Goal: Task Accomplishment & Management: Complete application form

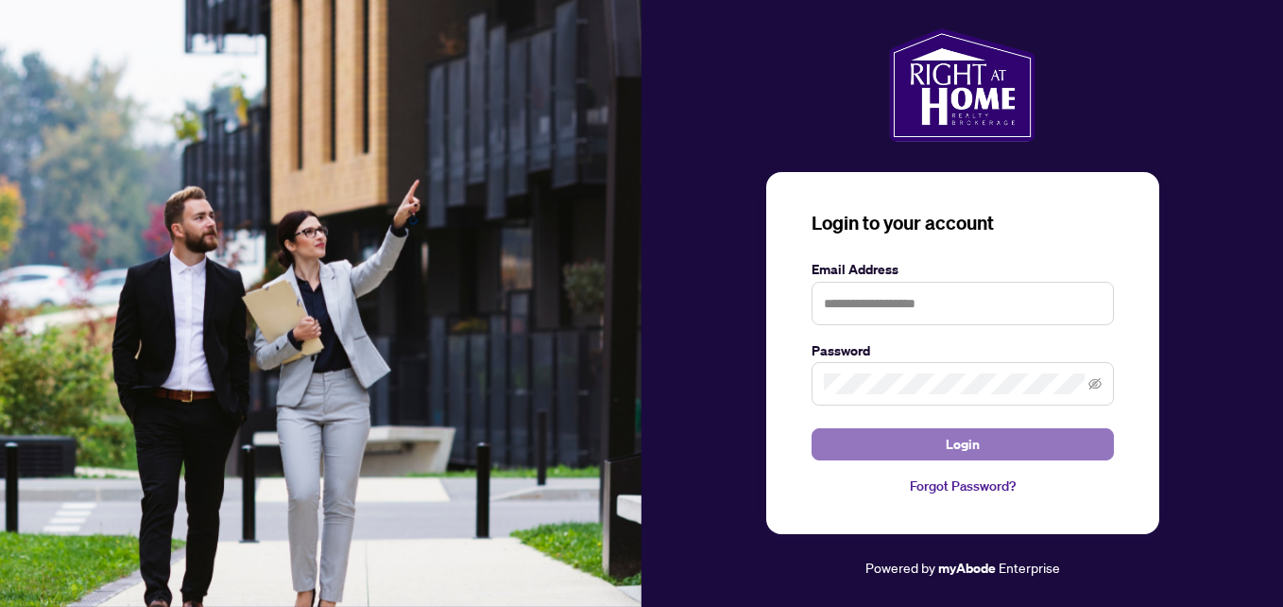
click at [904, 438] on button "Login" at bounding box center [963, 444] width 302 height 32
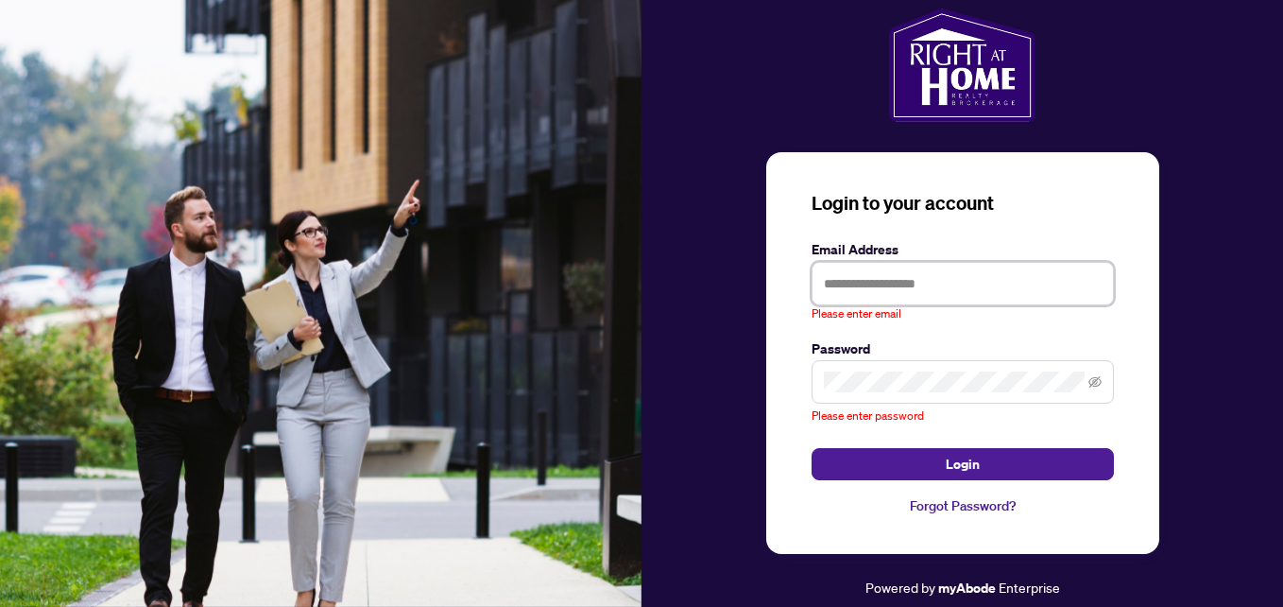
click at [859, 300] on input "text" at bounding box center [963, 283] width 302 height 43
type input "**********"
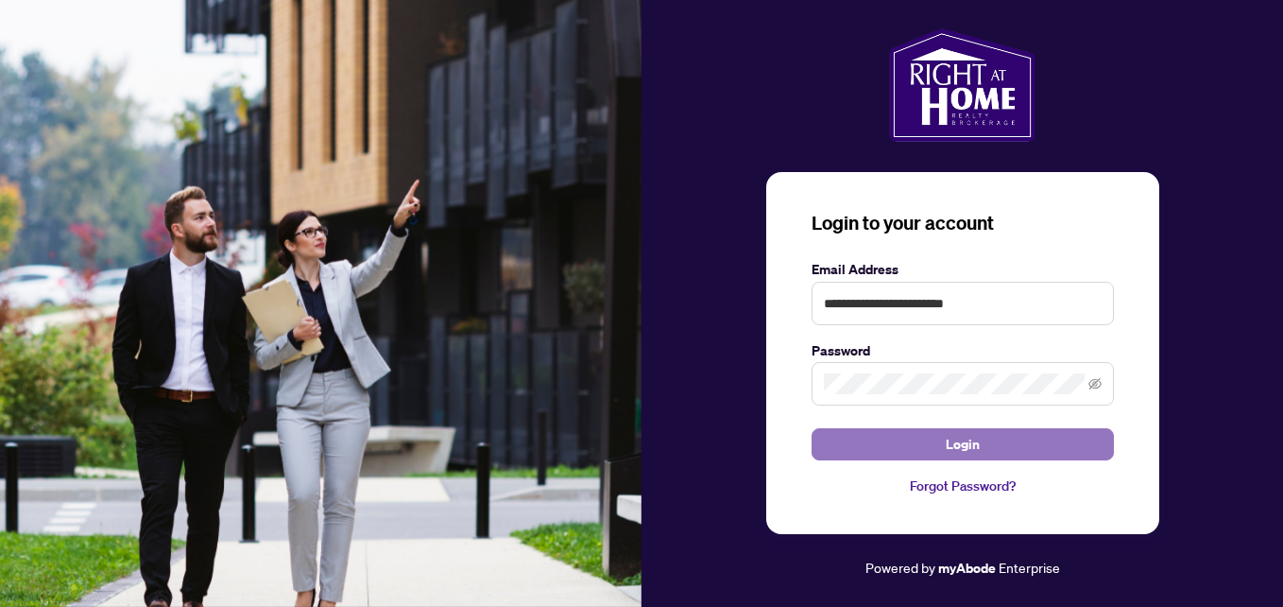
click at [862, 442] on button "Login" at bounding box center [963, 444] width 302 height 32
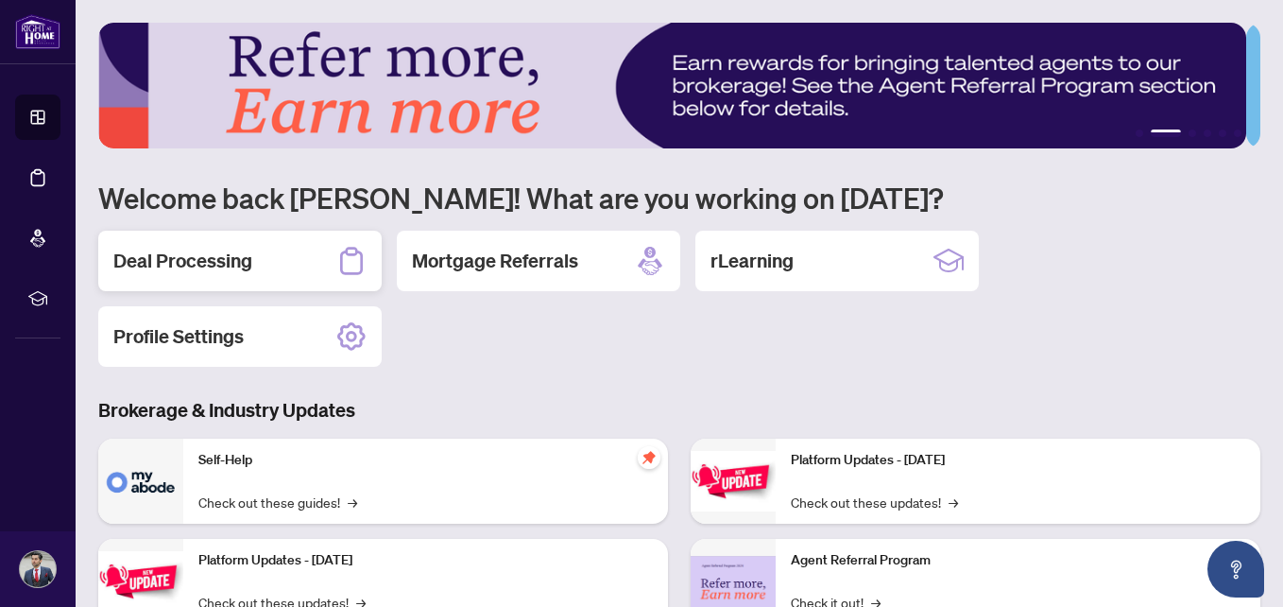
click at [356, 259] on icon at bounding box center [351, 261] width 30 height 30
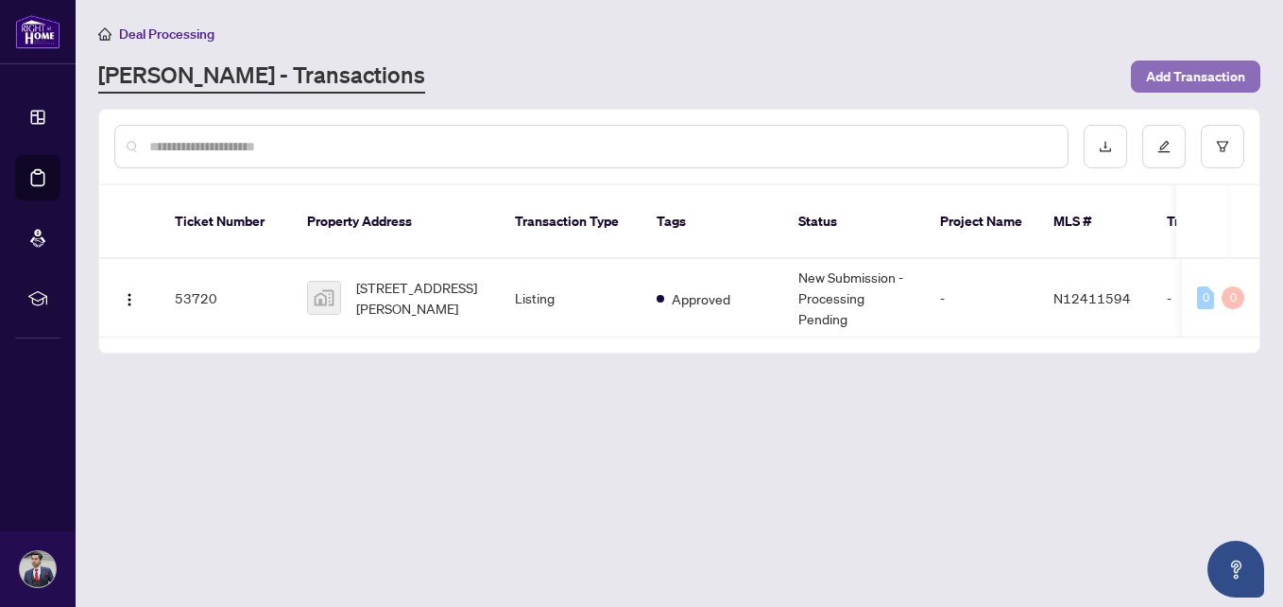
click at [1195, 71] on span "Add Transaction" at bounding box center [1195, 76] width 99 height 30
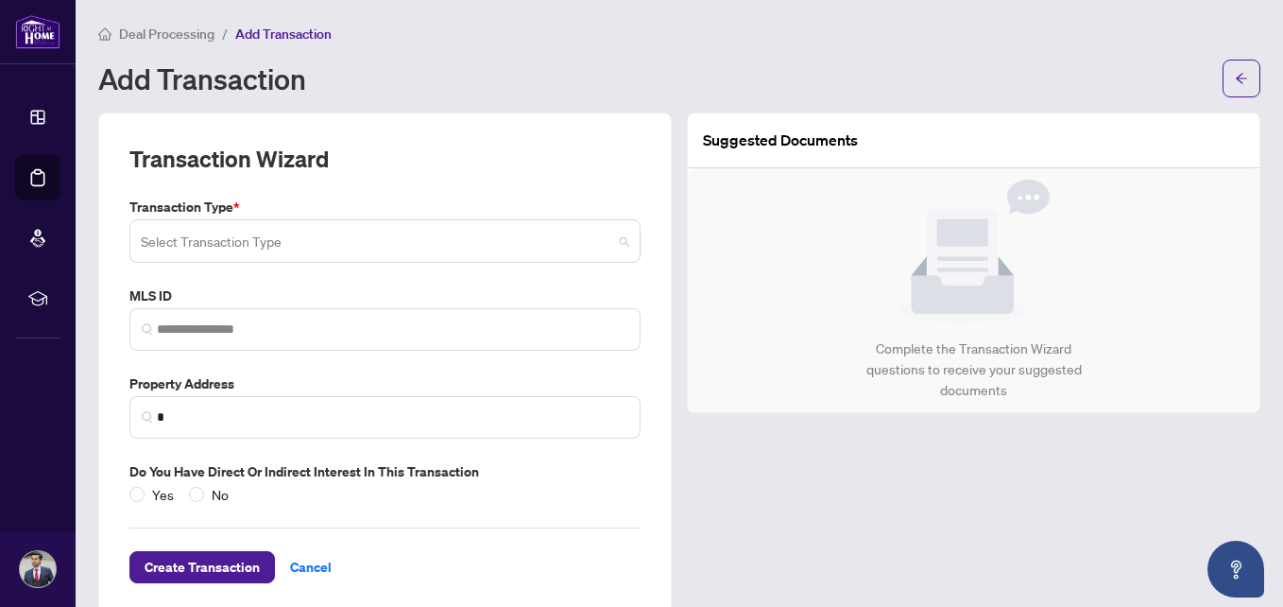
click at [265, 234] on input "search" at bounding box center [377, 244] width 472 height 42
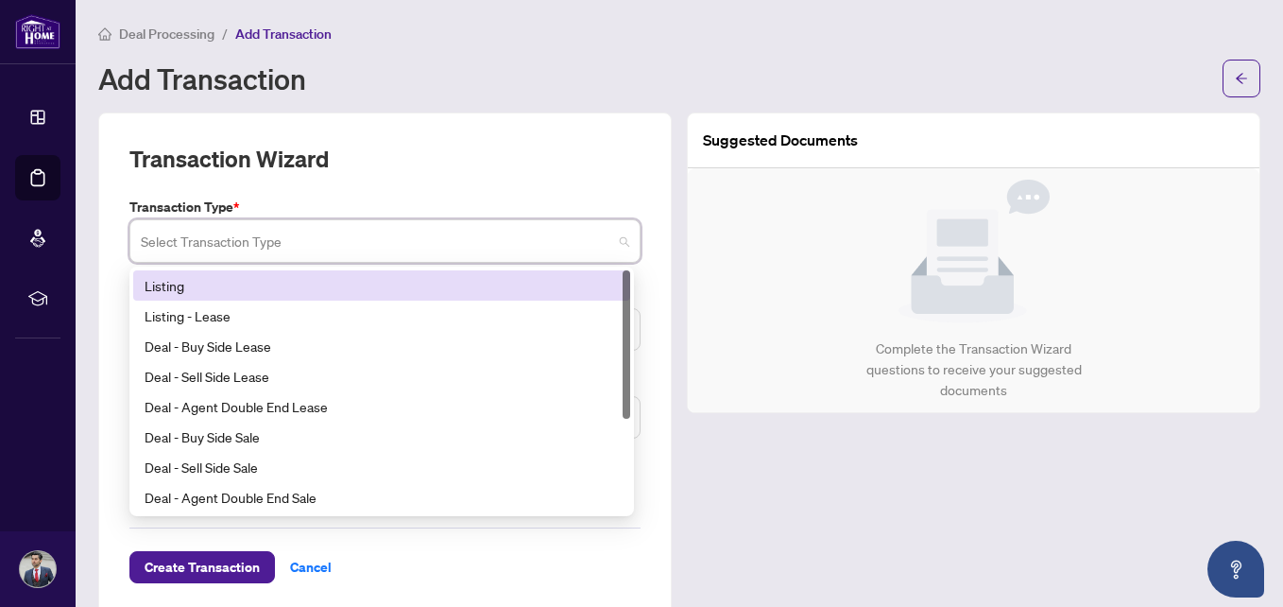
click at [259, 287] on div "Listing" at bounding box center [382, 285] width 474 height 21
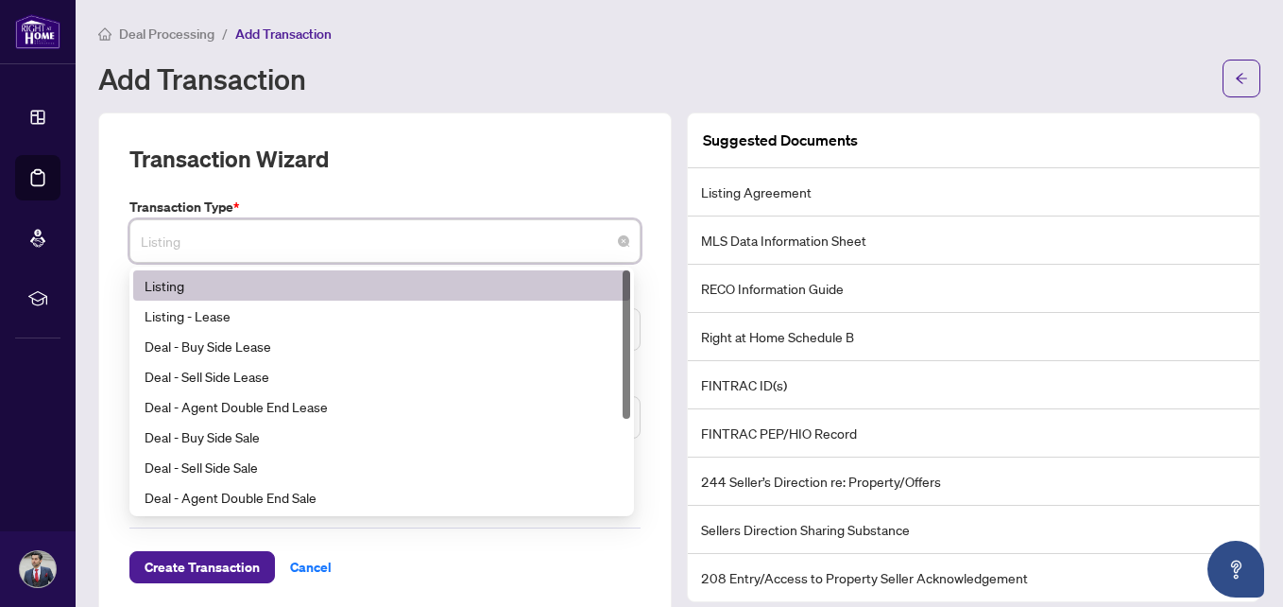
click at [279, 244] on span "Listing" at bounding box center [385, 241] width 489 height 36
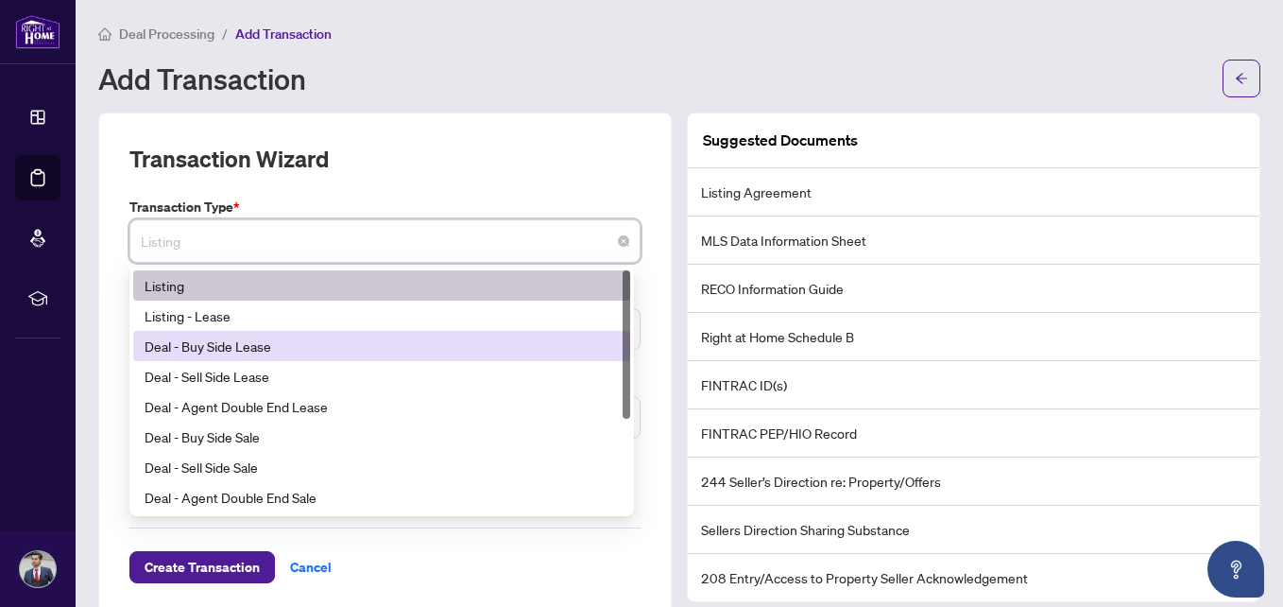
drag, startPoint x: 624, startPoint y: 334, endPoint x: 633, endPoint y: 295, distance: 39.9
click at [633, 295] on div "14 15 16 Listing Listing - Lease Deal - Buy Side Lease Deal - Sell Side Lease D…" at bounding box center [381, 390] width 505 height 249
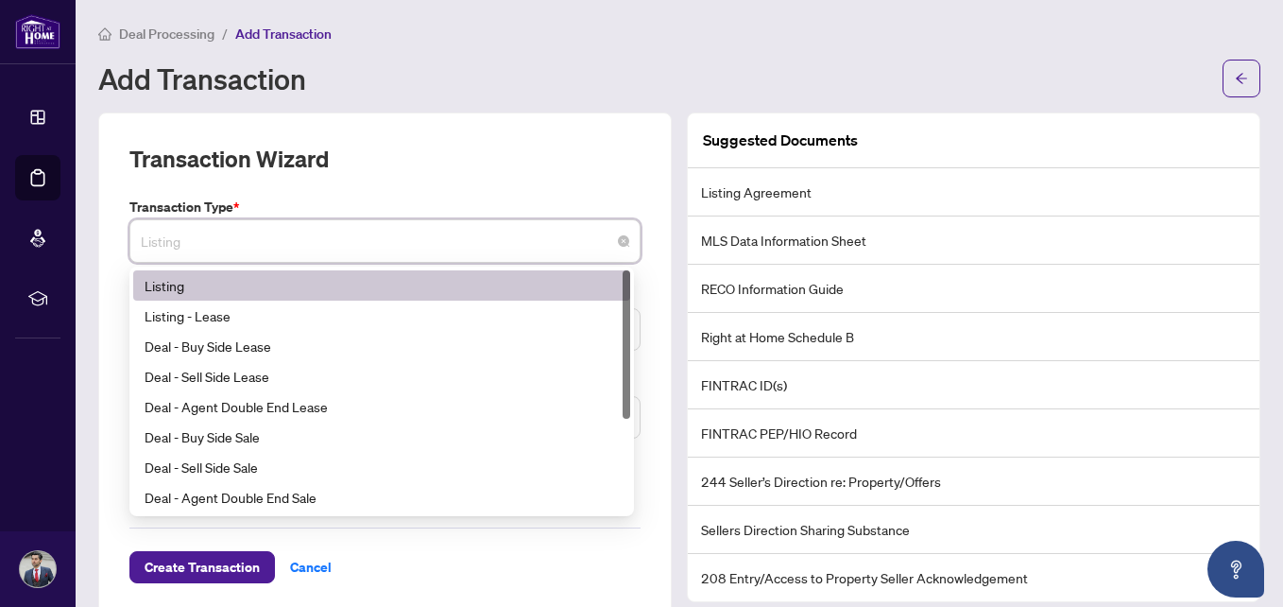
click at [189, 280] on div "Listing" at bounding box center [382, 285] width 474 height 21
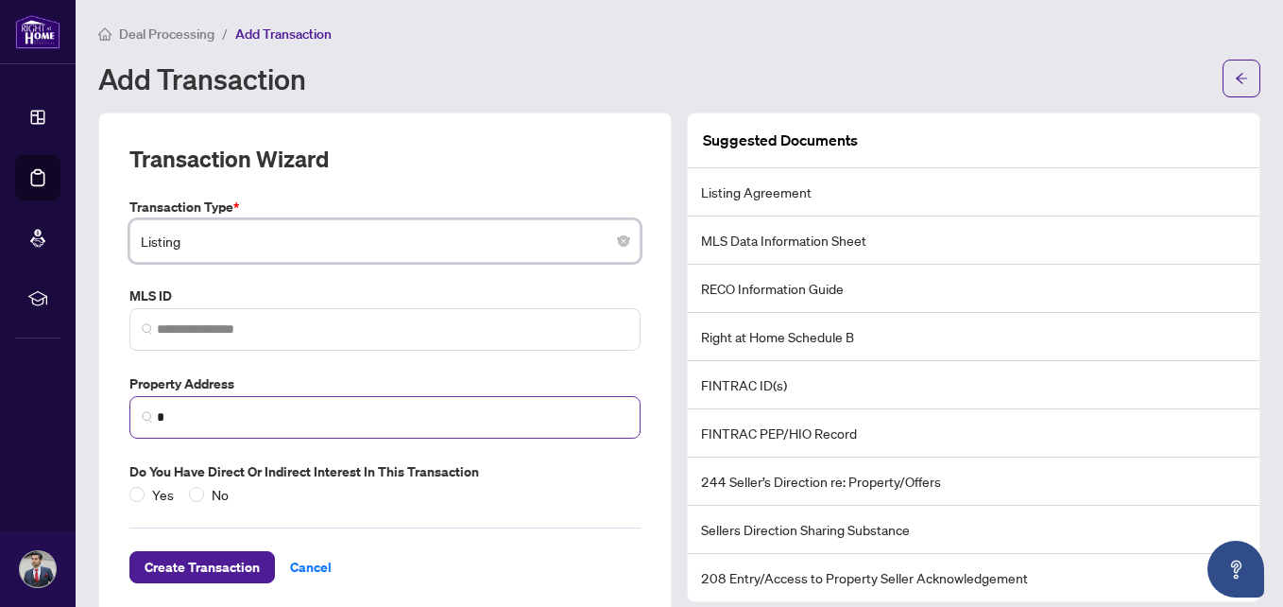
click at [311, 427] on span "*" at bounding box center [384, 417] width 511 height 43
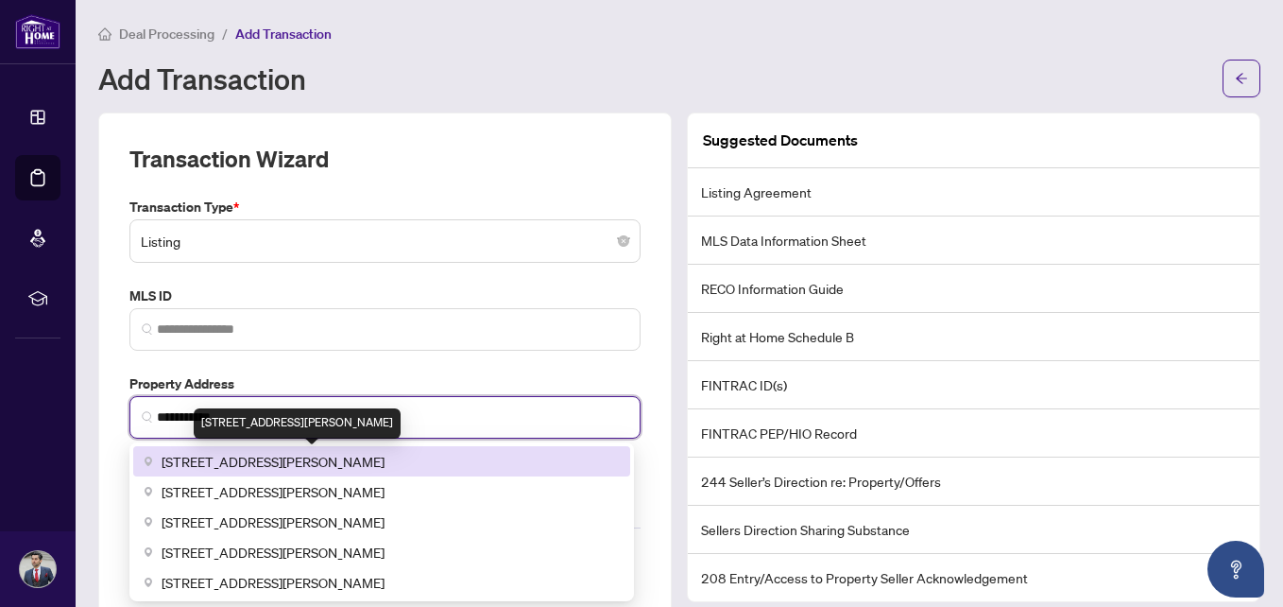
click at [274, 453] on span "[STREET_ADDRESS][PERSON_NAME]" at bounding box center [273, 461] width 223 height 21
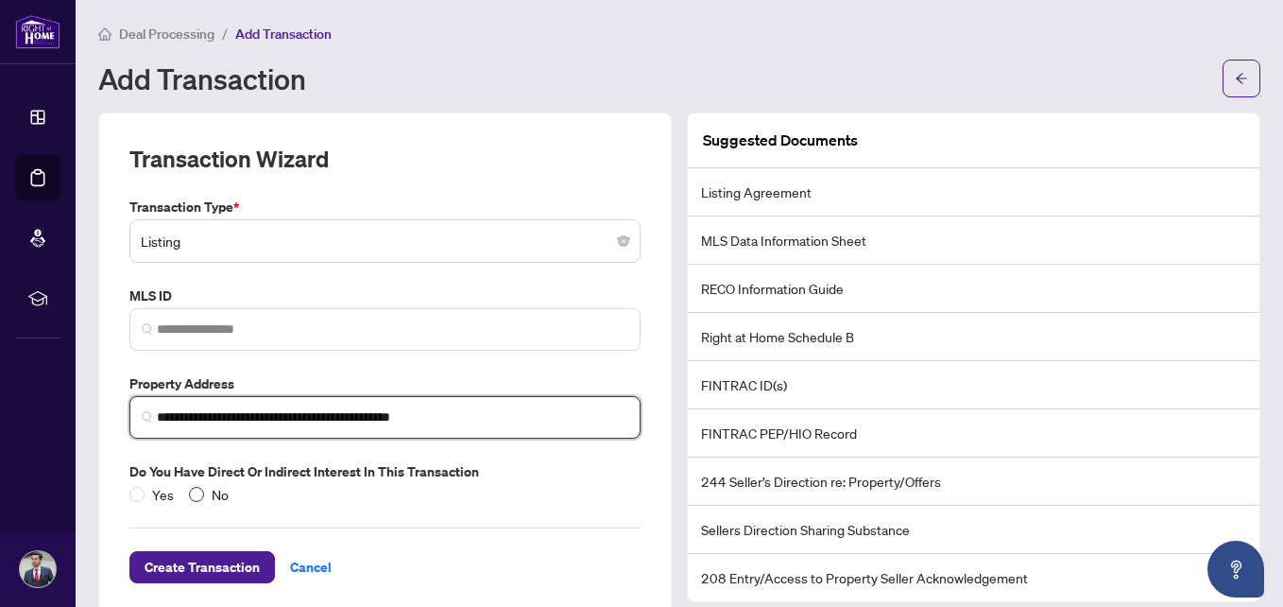
type input "**********"
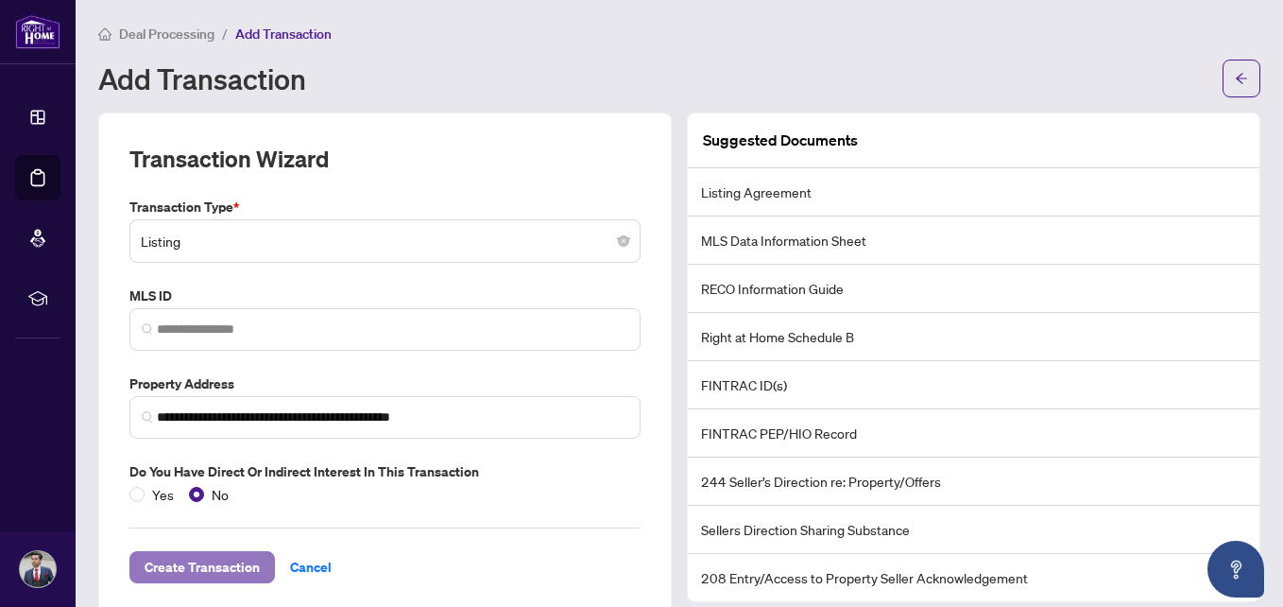
click at [192, 561] on span "Create Transaction" at bounding box center [202, 567] width 115 height 30
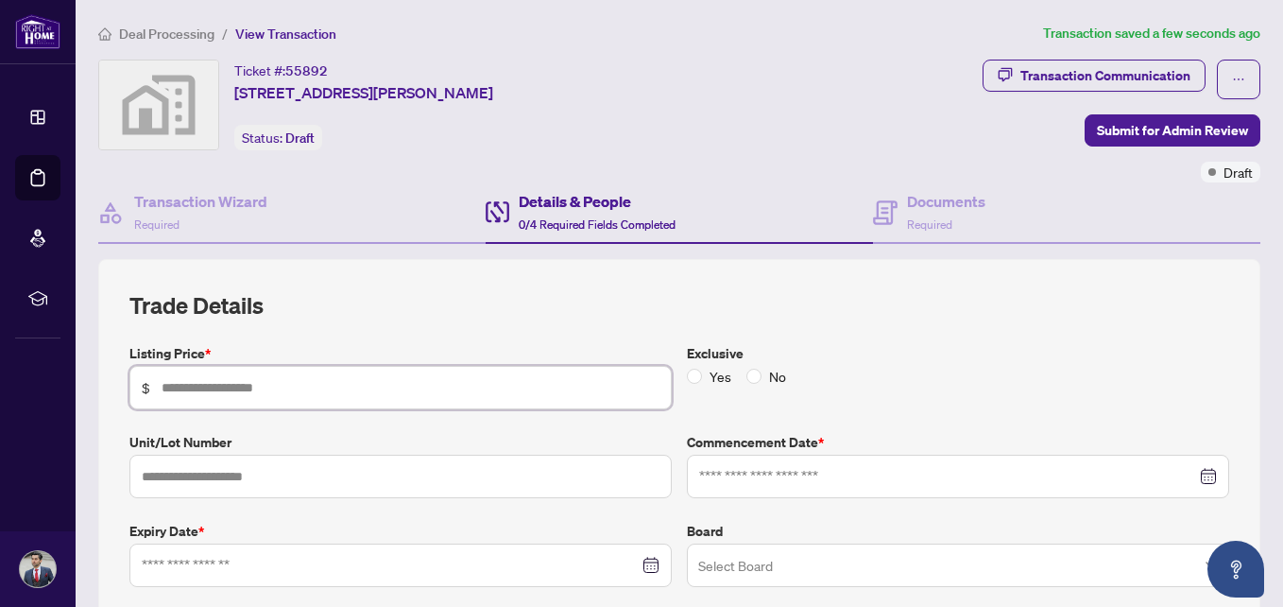
click at [237, 395] on input "text" at bounding box center [411, 387] width 498 height 21
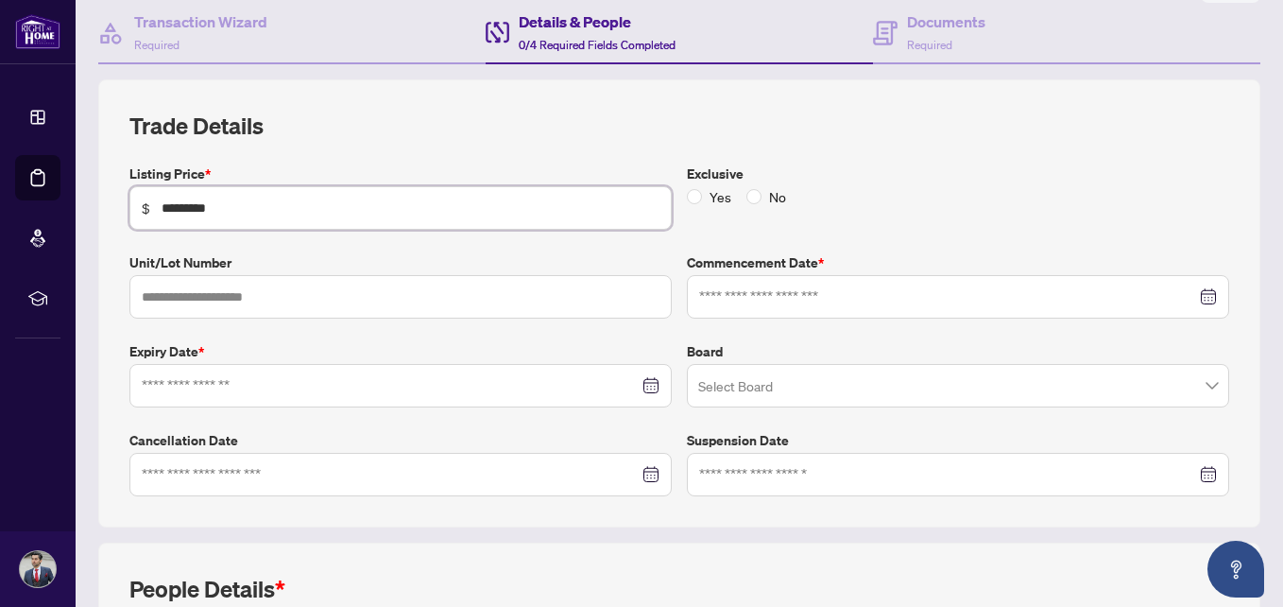
scroll to position [203, 0]
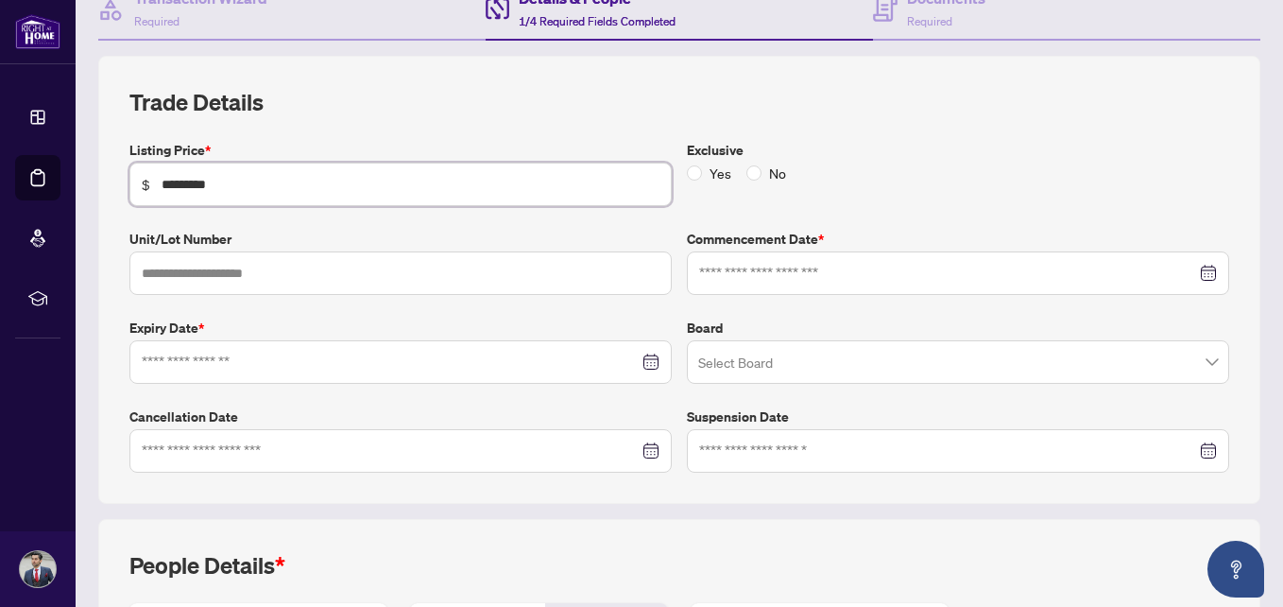
type input "*********"
click at [534, 359] on input at bounding box center [390, 362] width 497 height 21
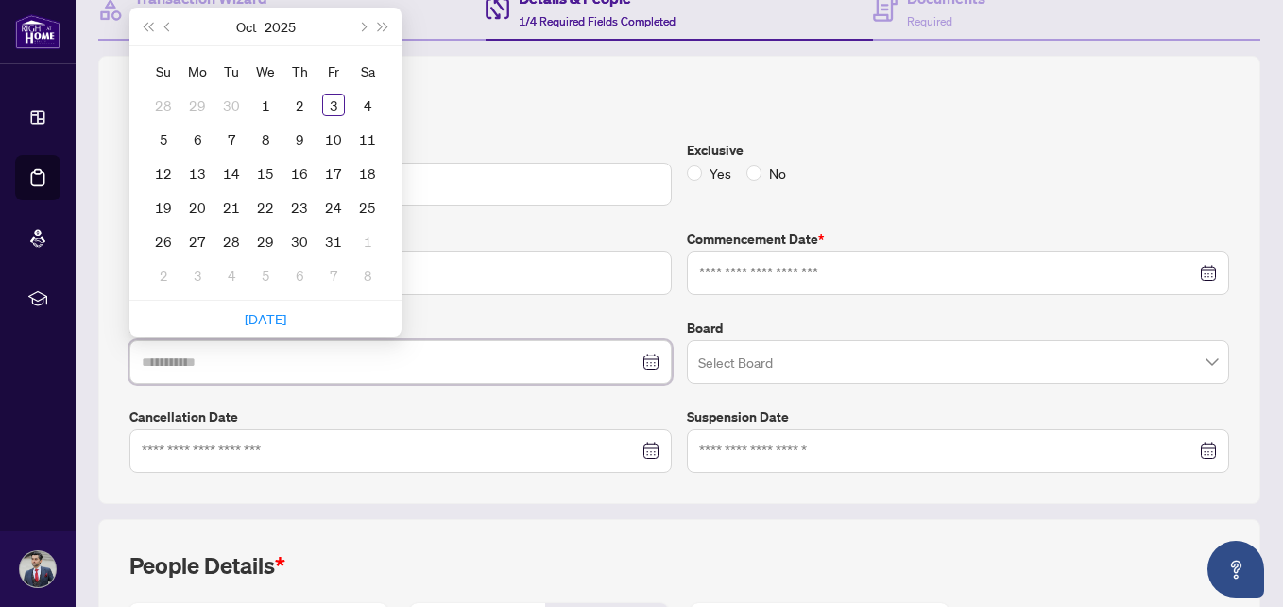
type input "**********"
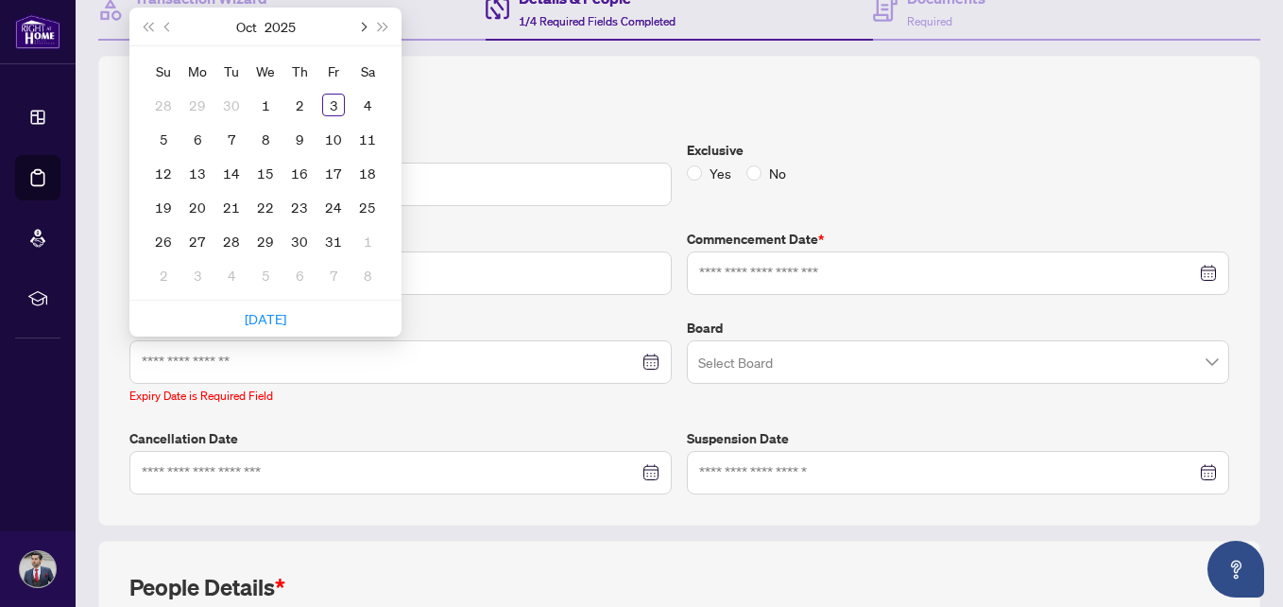
click at [364, 28] on button "Next month (PageDown)" at bounding box center [362, 27] width 21 height 38
type input "**********"
click at [261, 239] on div "31" at bounding box center [265, 241] width 23 height 23
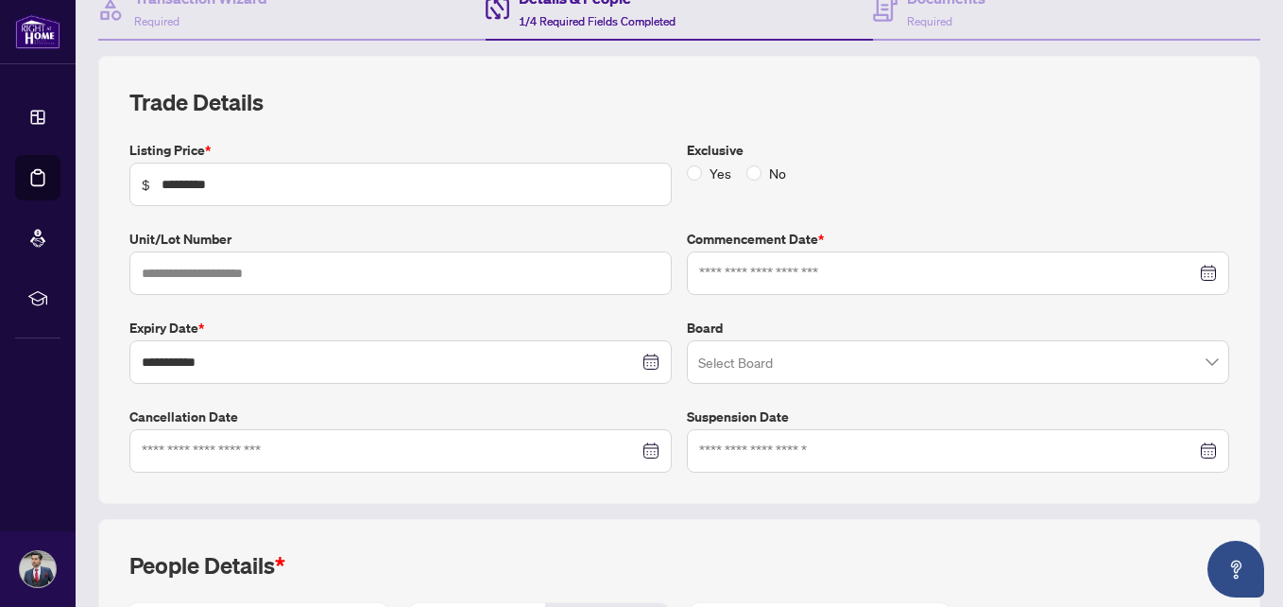
click at [1191, 271] on div at bounding box center [958, 273] width 518 height 21
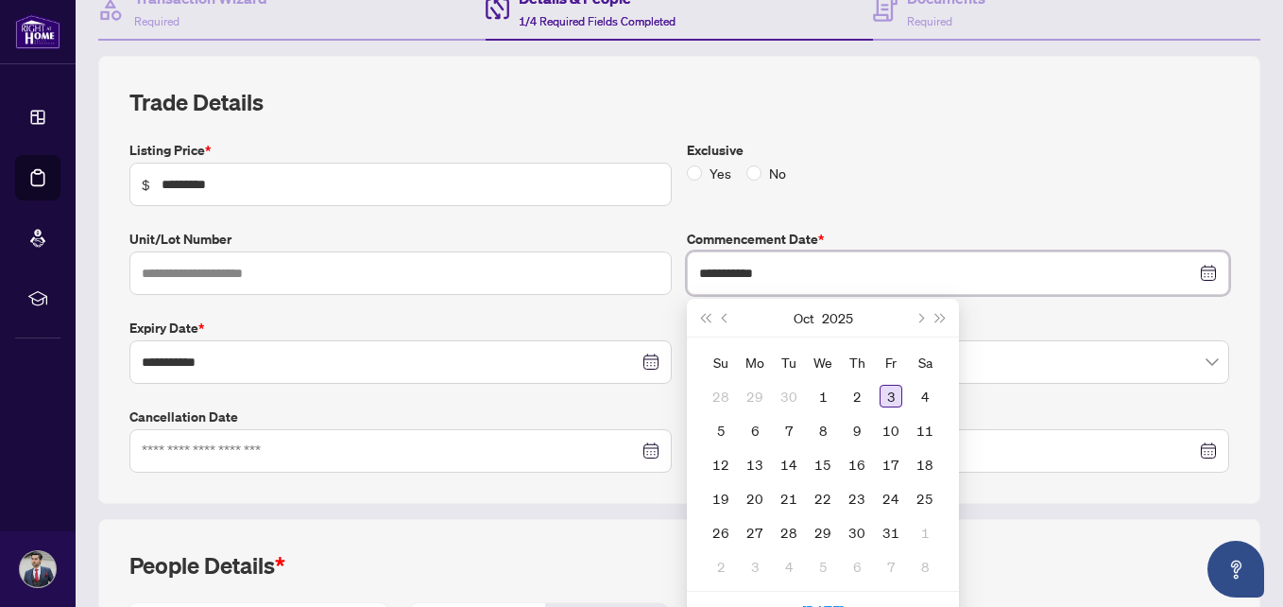
type input "**********"
click at [880, 392] on div "3" at bounding box center [891, 396] width 23 height 23
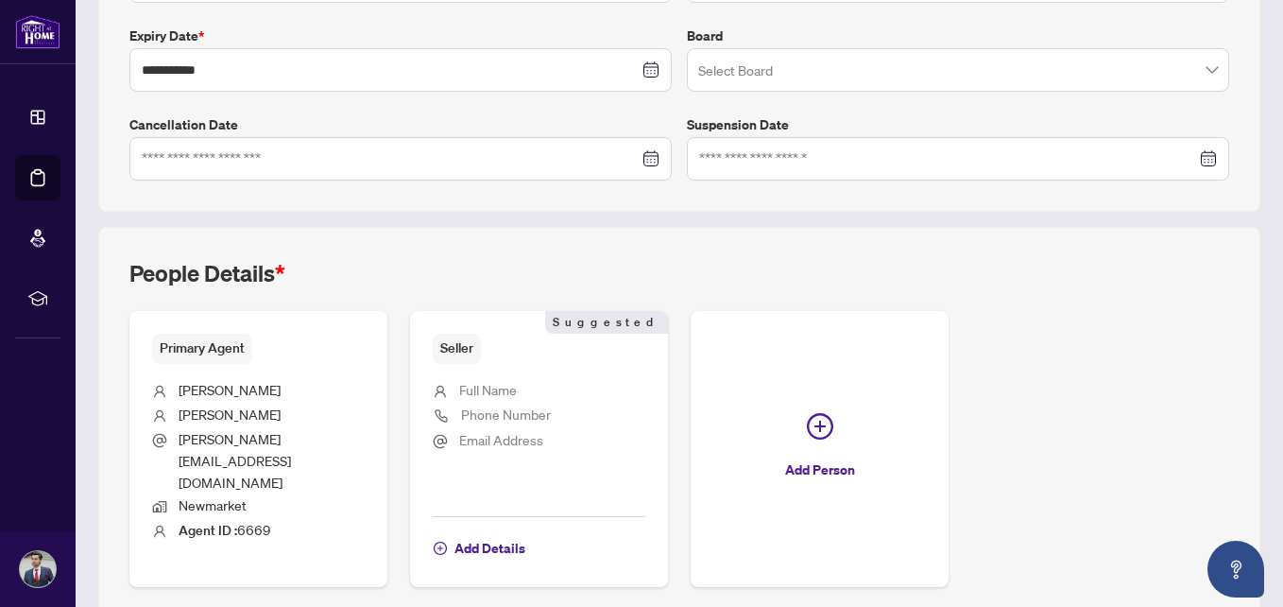
scroll to position [534, 0]
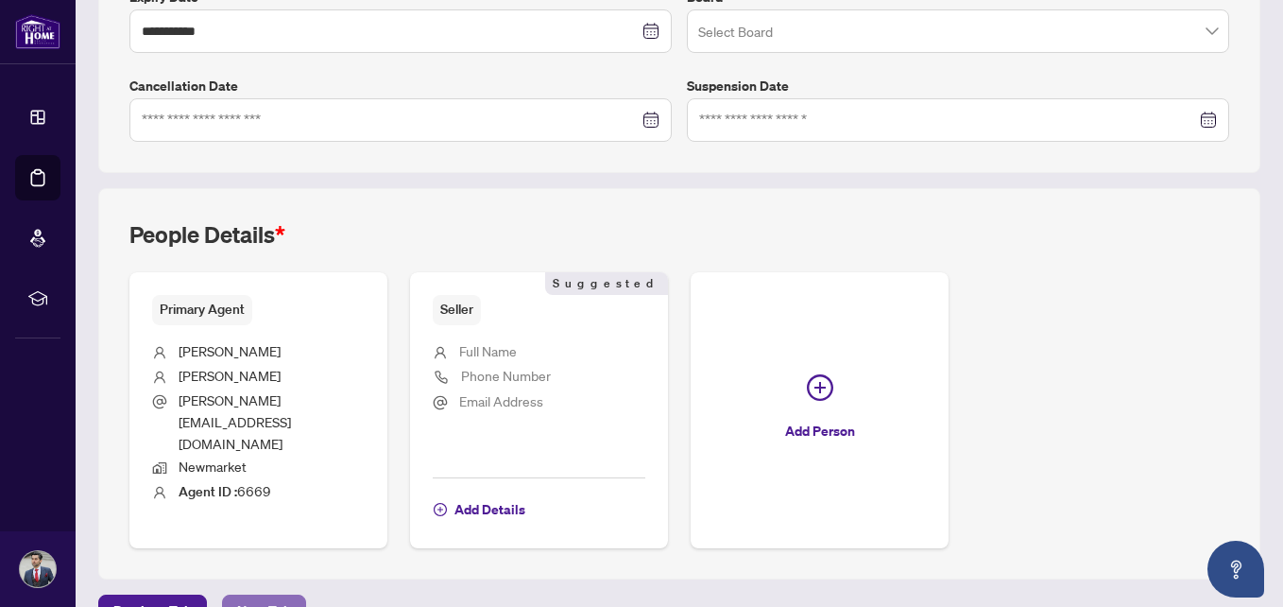
click at [258, 595] on span "Next Tab" at bounding box center [264, 610] width 54 height 30
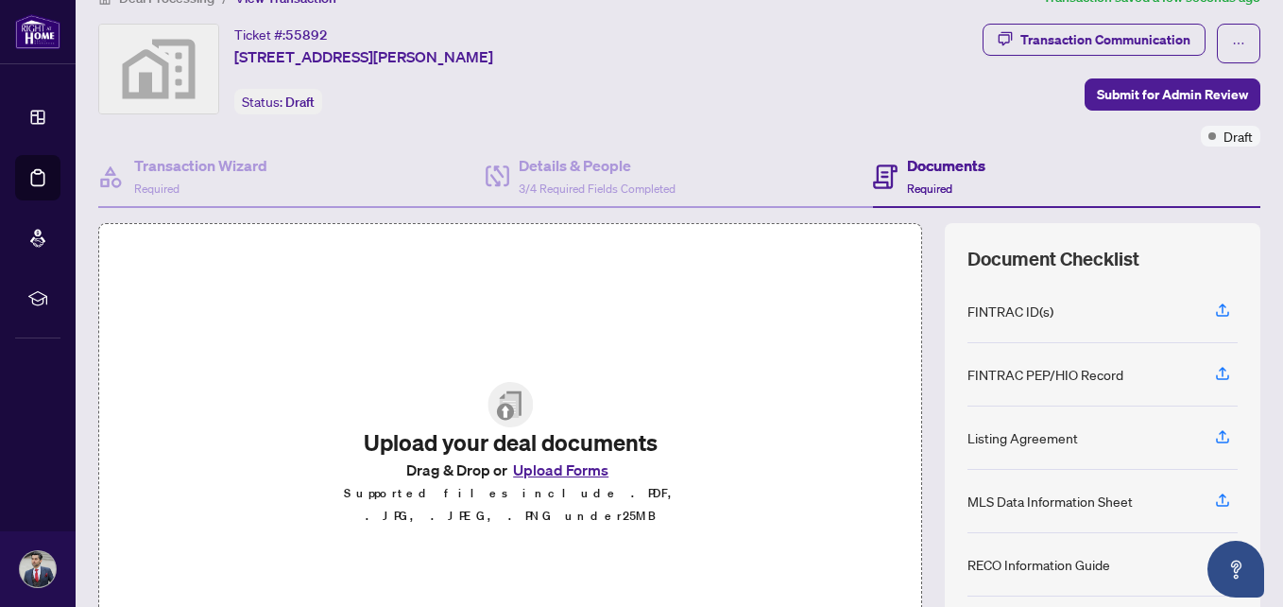
scroll to position [37, 0]
click at [556, 481] on button "Upload Forms" at bounding box center [560, 468] width 107 height 25
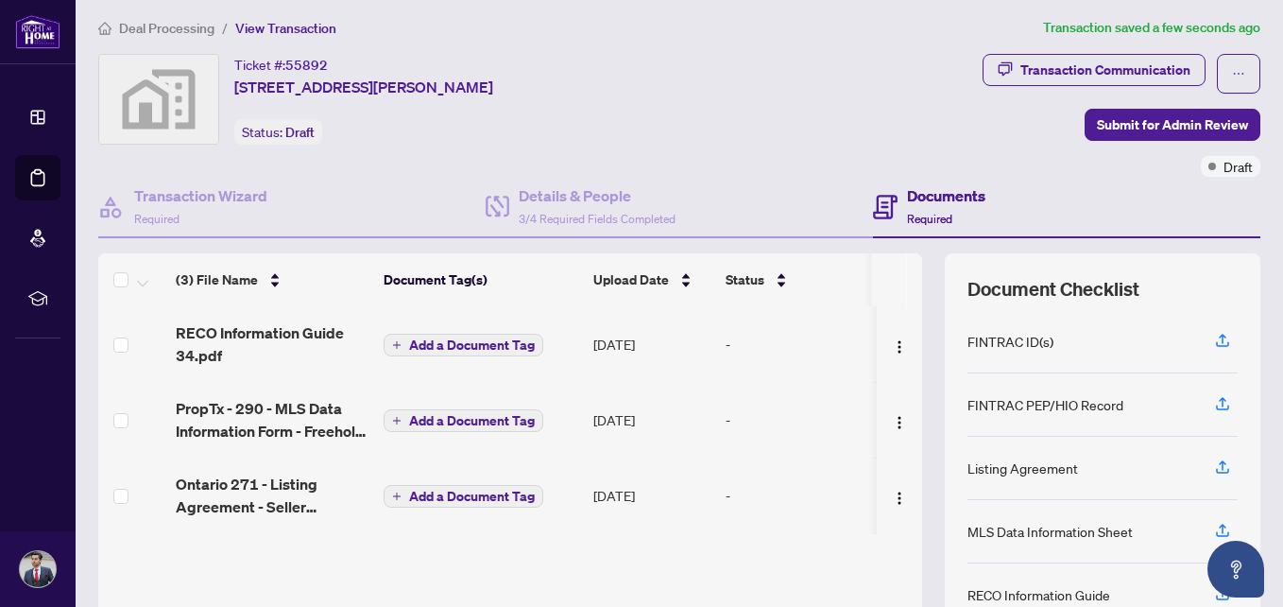
scroll to position [0, 0]
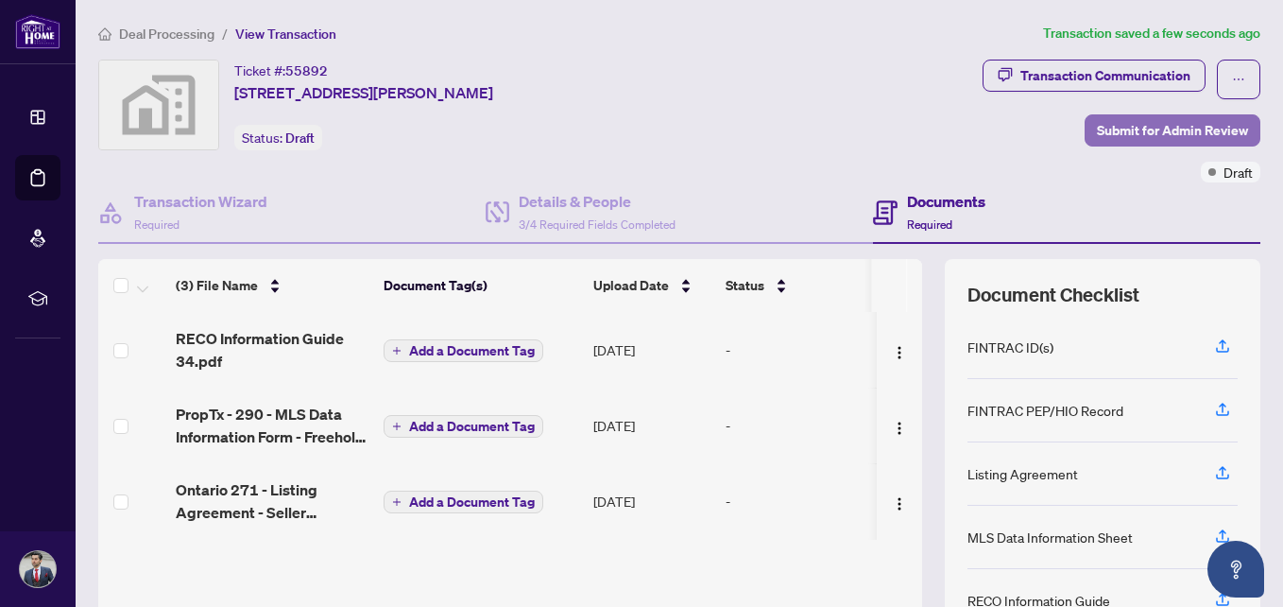
click at [1163, 125] on span "Submit for Admin Review" at bounding box center [1172, 130] width 151 height 30
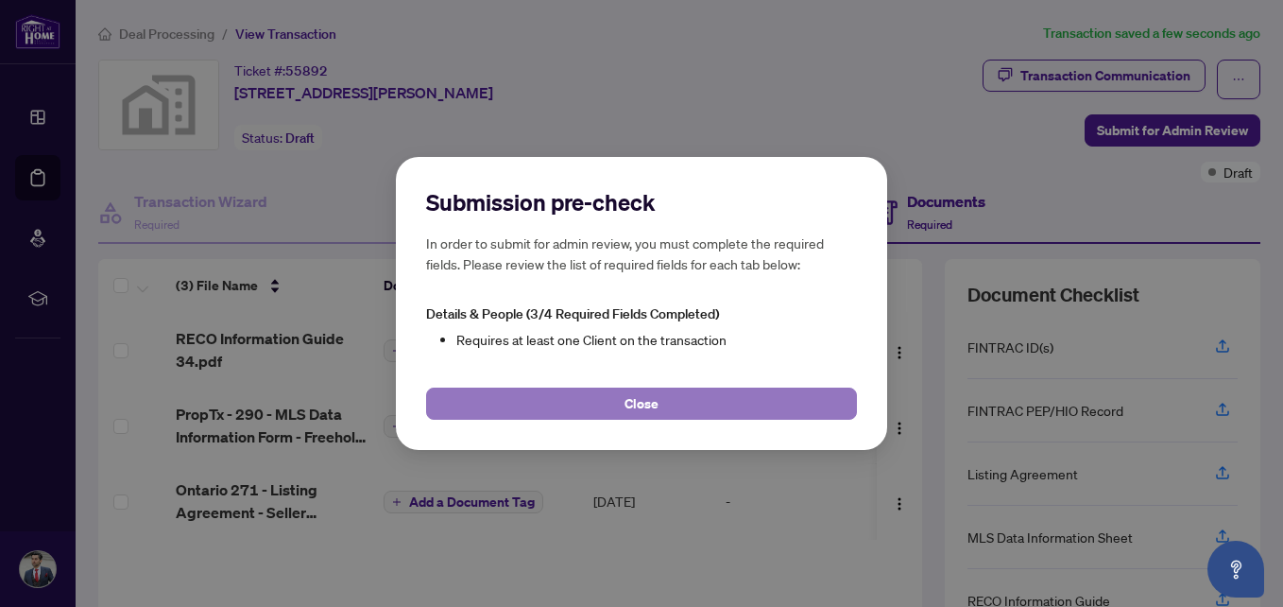
click at [671, 398] on button "Close" at bounding box center [641, 403] width 431 height 32
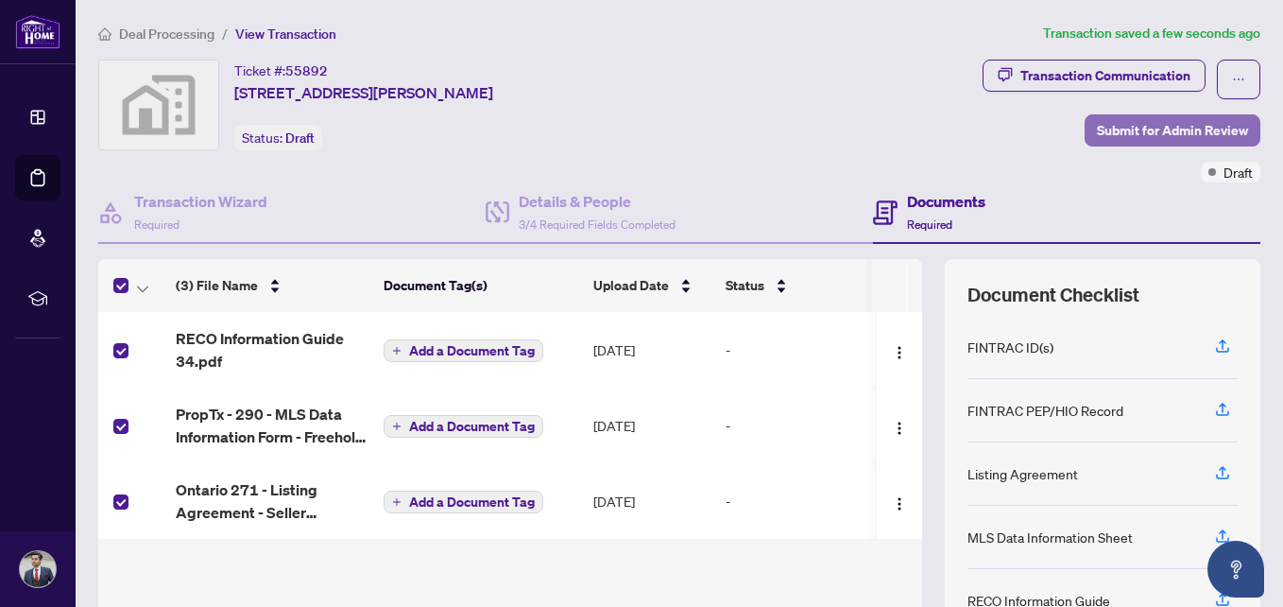
click at [1162, 125] on span "Submit for Admin Review" at bounding box center [1172, 130] width 151 height 30
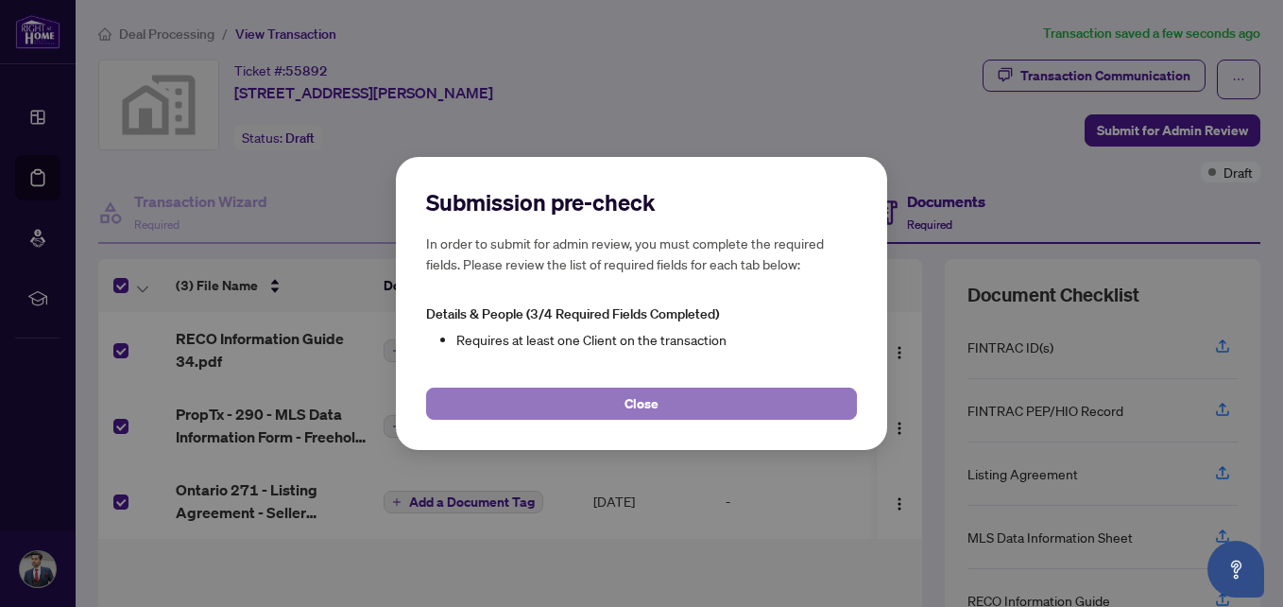
click at [610, 397] on button "Close" at bounding box center [641, 403] width 431 height 32
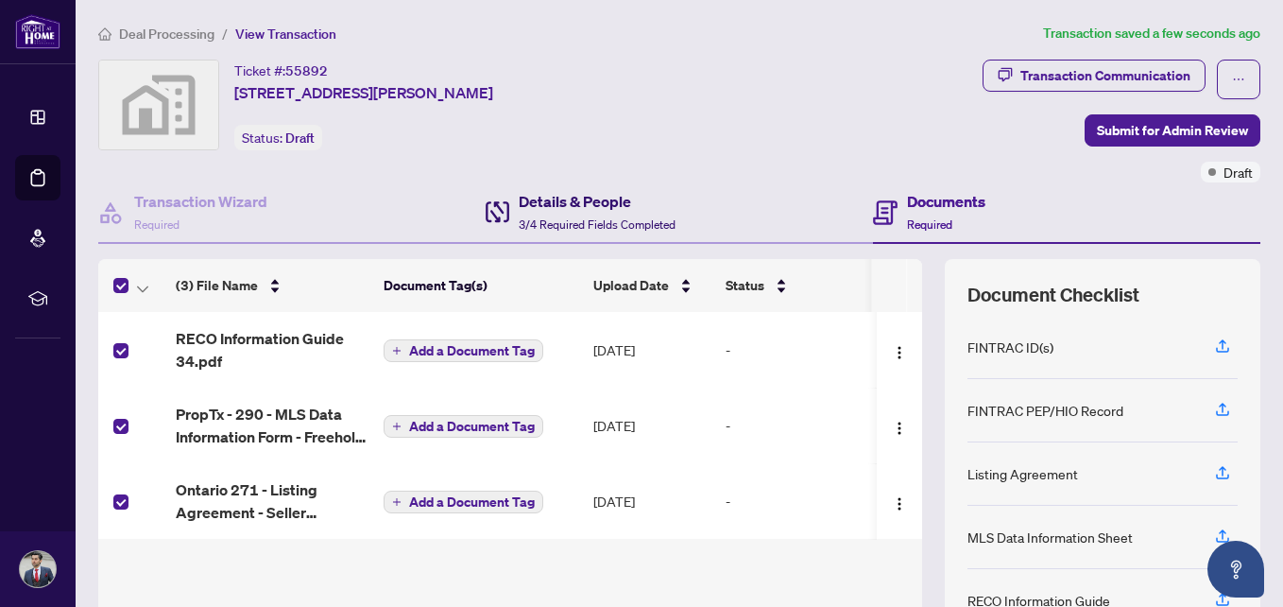
click at [583, 194] on h4 "Details & People" at bounding box center [597, 201] width 157 height 23
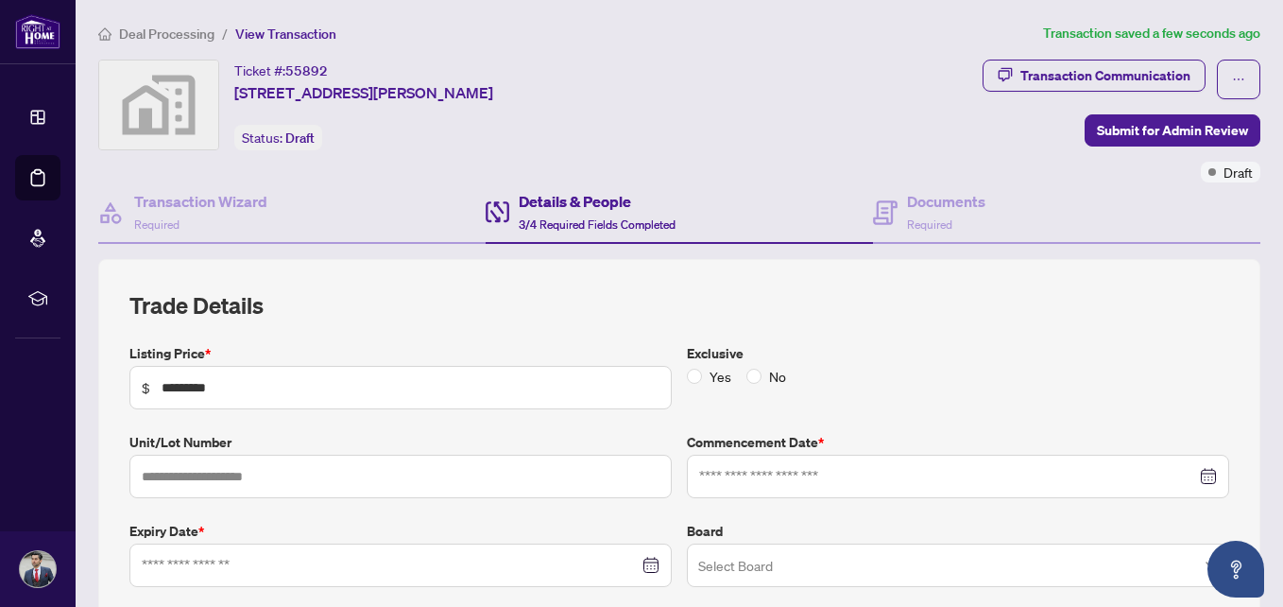
type input "**********"
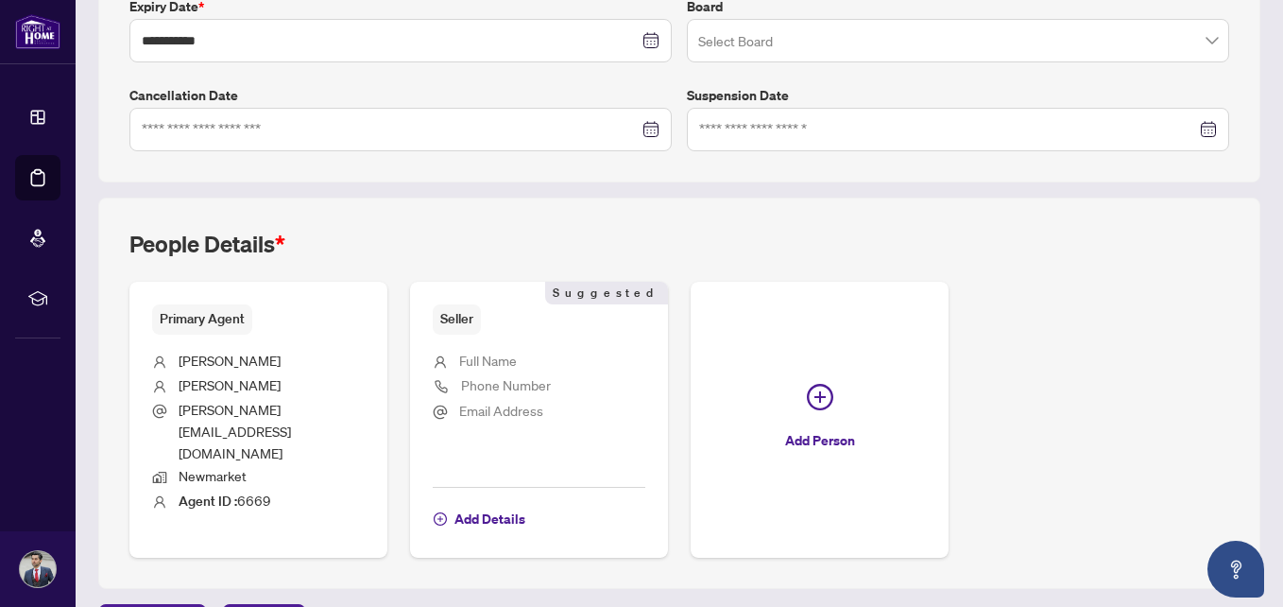
scroll to position [534, 0]
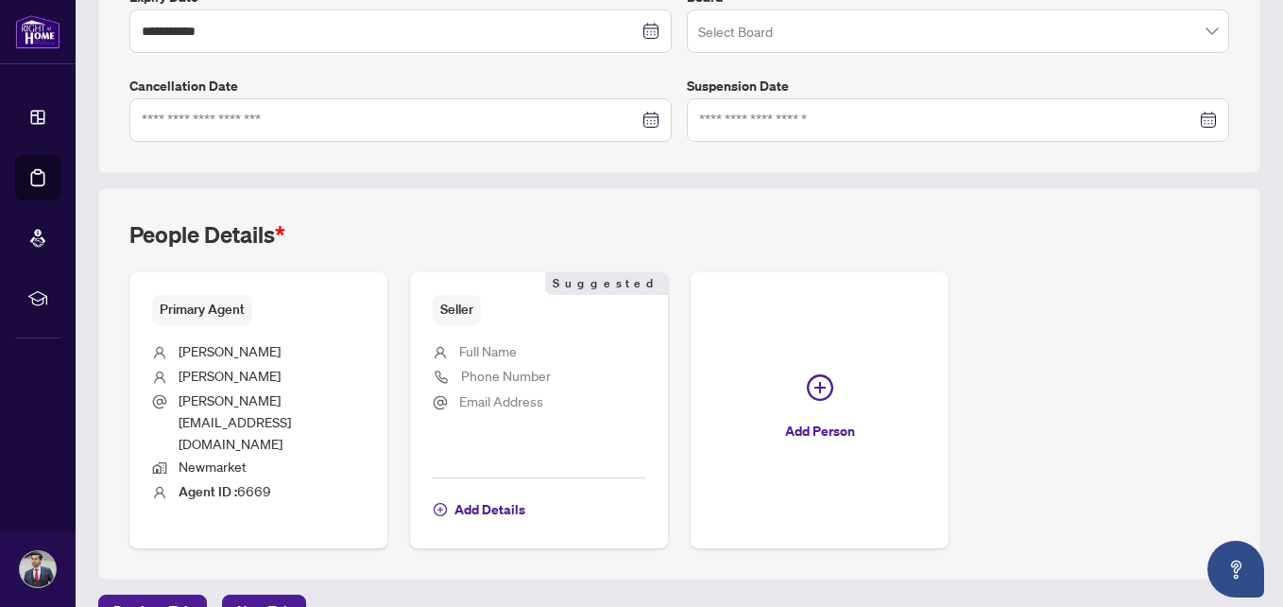
click at [193, 347] on span "Aaron" at bounding box center [230, 350] width 102 height 17
click at [490, 349] on span "Full Name" at bounding box center [488, 350] width 58 height 17
click at [467, 494] on span "Add Details" at bounding box center [490, 509] width 71 height 30
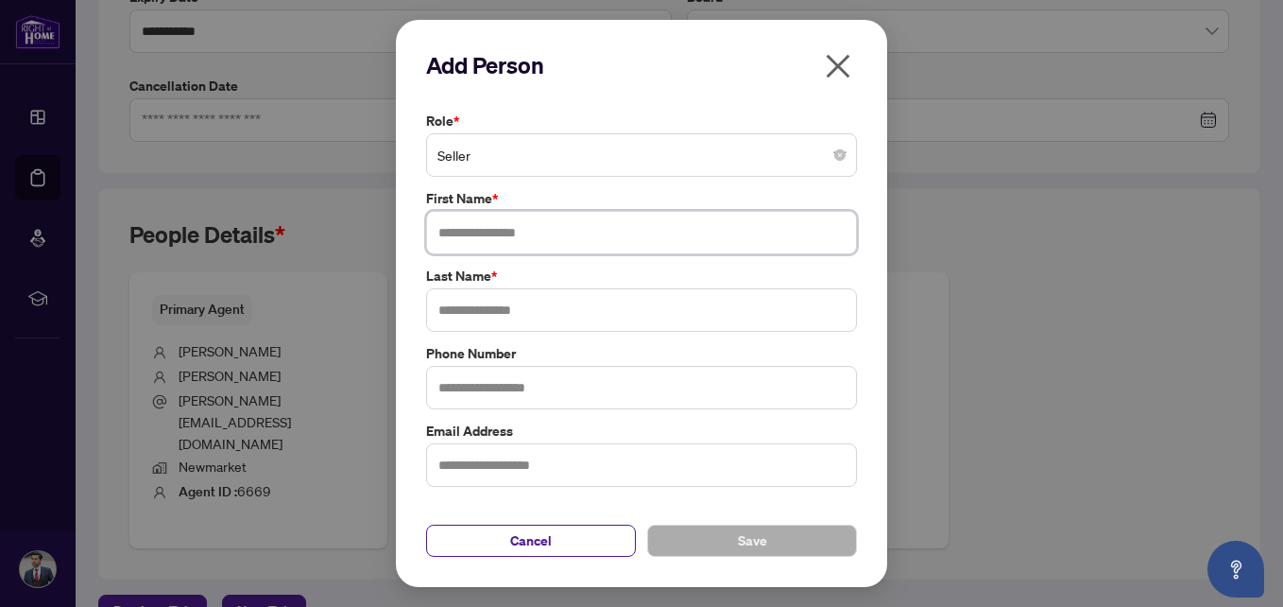
click at [494, 241] on input "text" at bounding box center [641, 232] width 431 height 43
type input "********"
click at [473, 306] on input "text" at bounding box center [641, 309] width 431 height 43
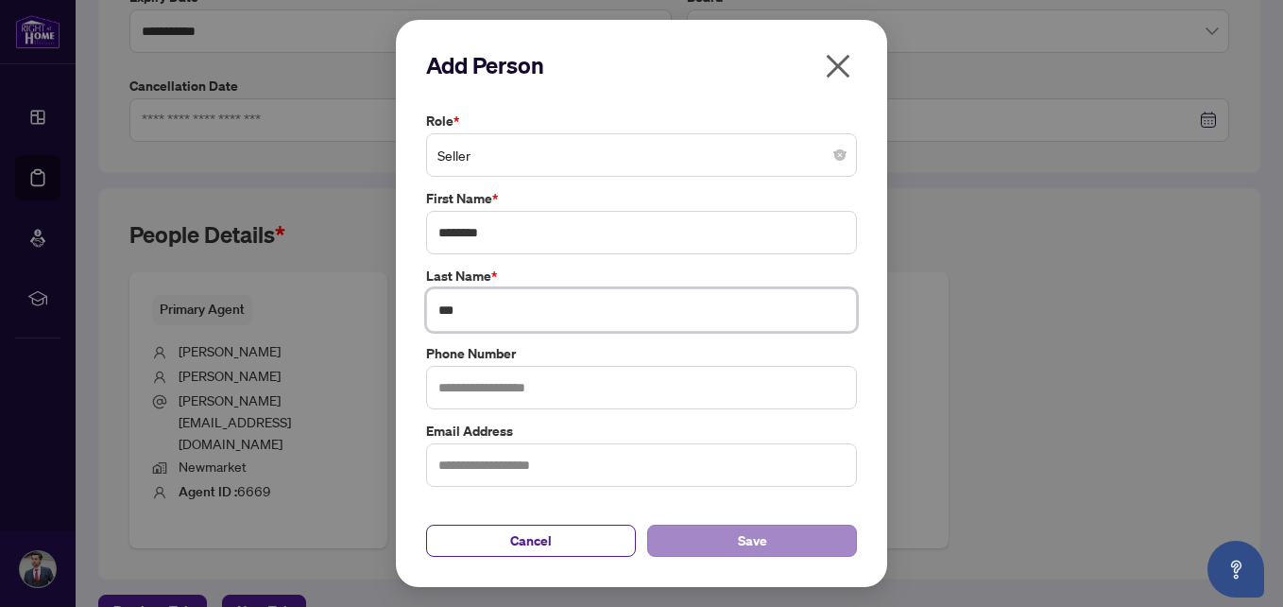
type input "***"
click at [745, 544] on span "Save" at bounding box center [752, 540] width 29 height 30
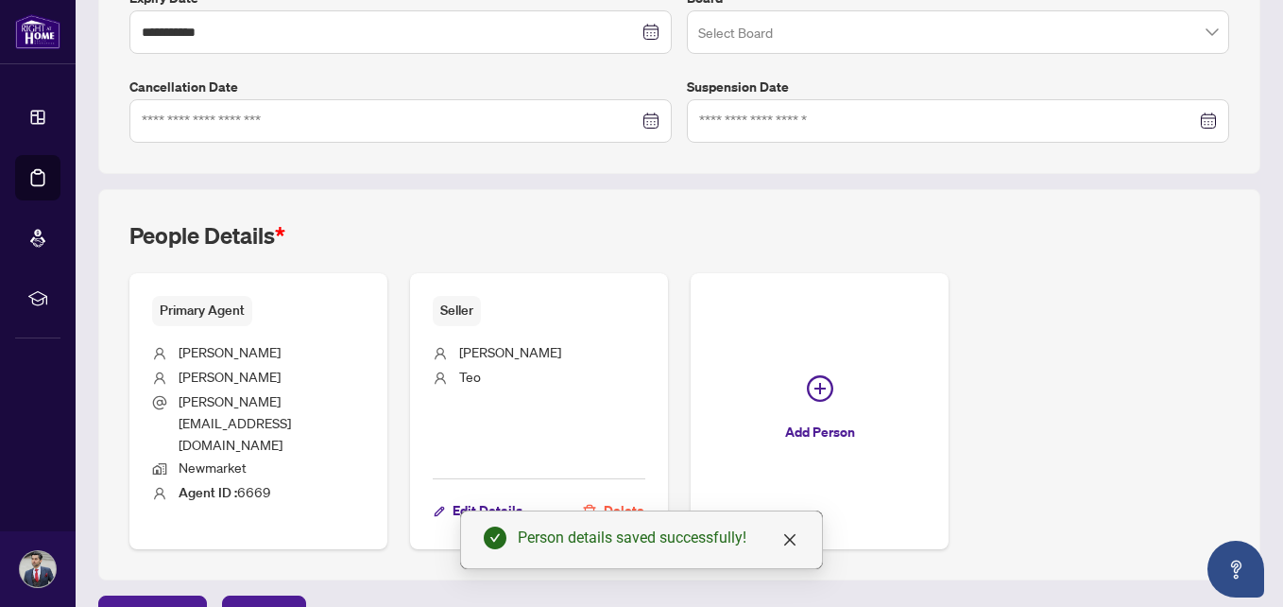
scroll to position [3, 0]
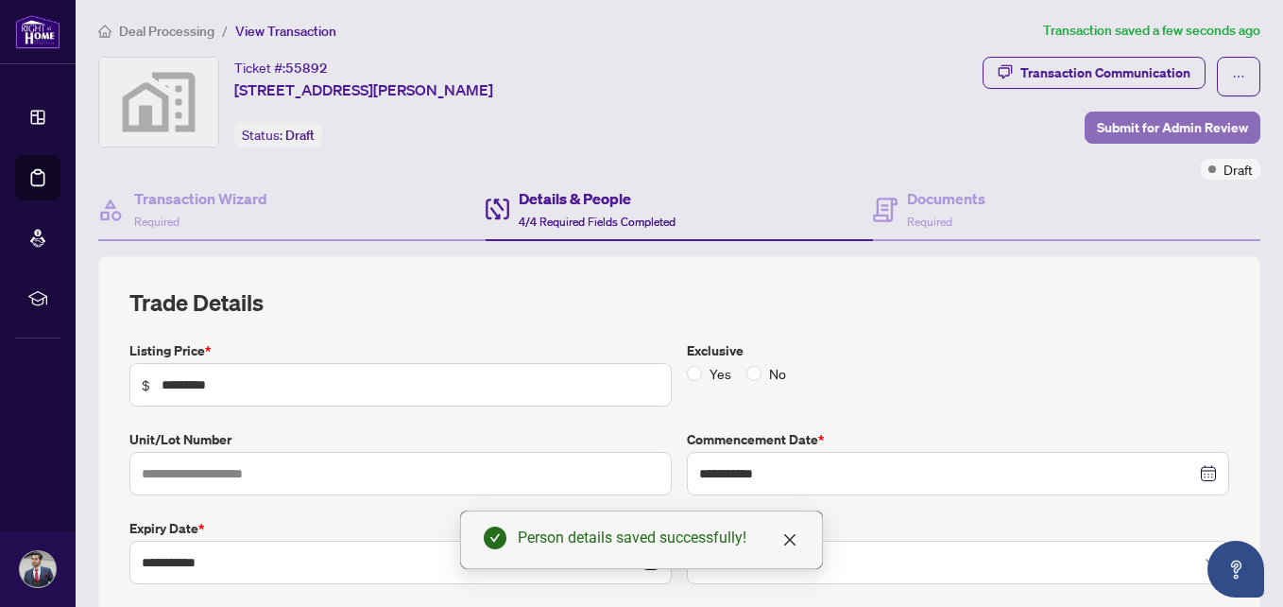
click at [1183, 130] on span "Submit for Admin Review" at bounding box center [1172, 127] width 151 height 30
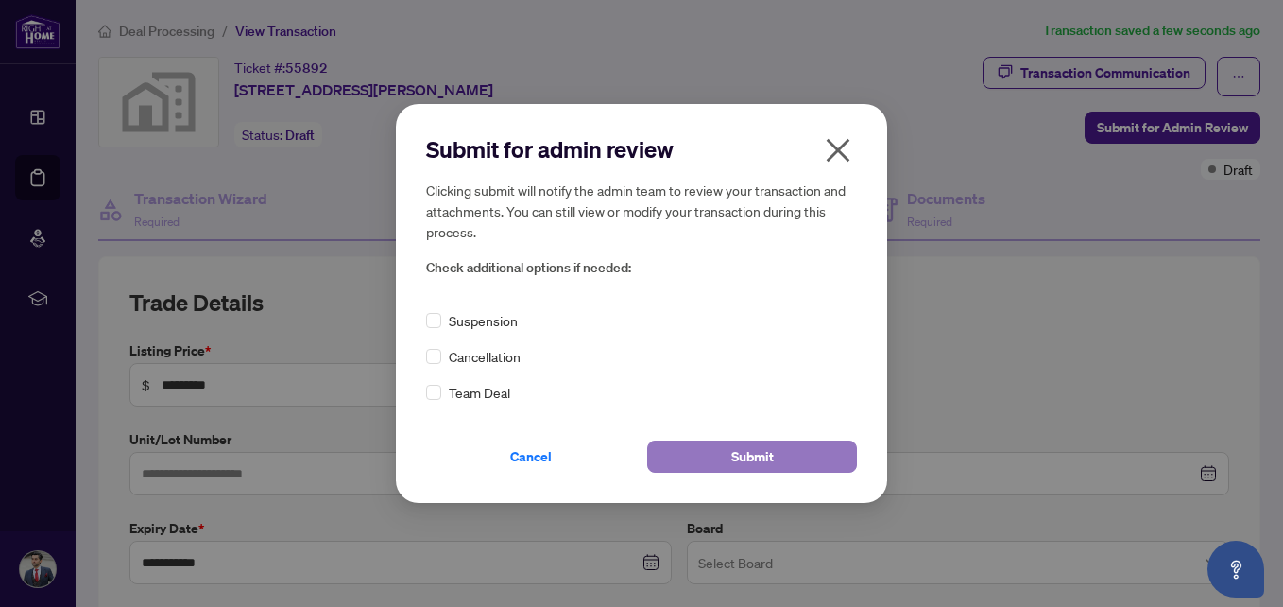
click at [746, 452] on span "Submit" at bounding box center [752, 456] width 43 height 30
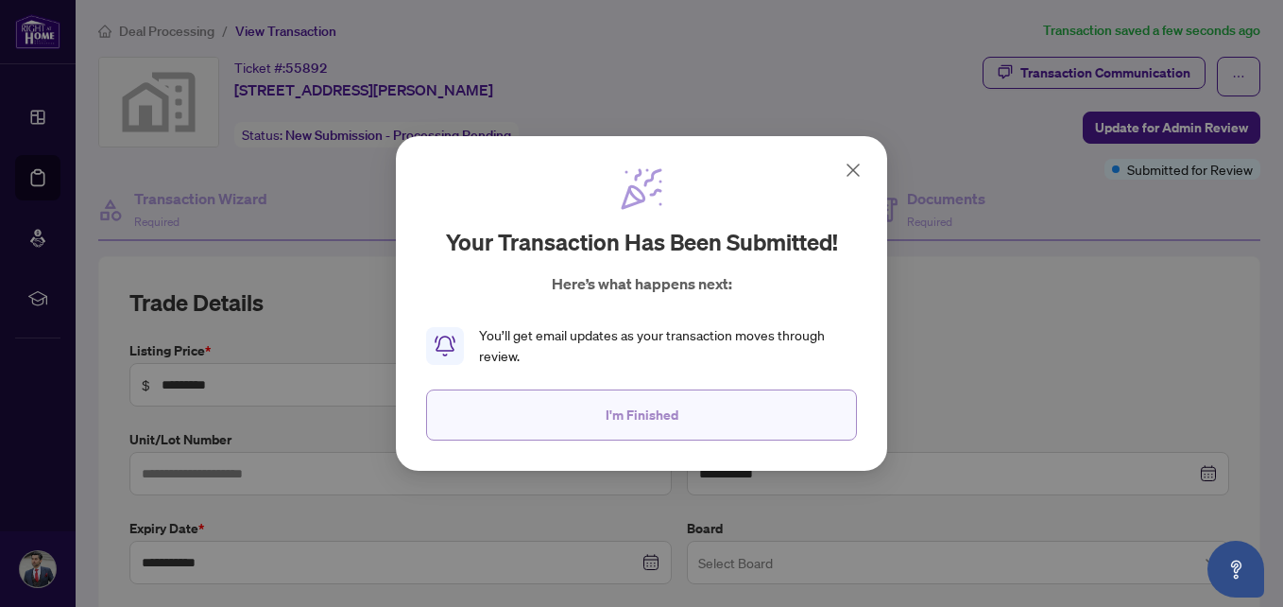
click at [686, 408] on button "I'm Finished" at bounding box center [641, 414] width 431 height 51
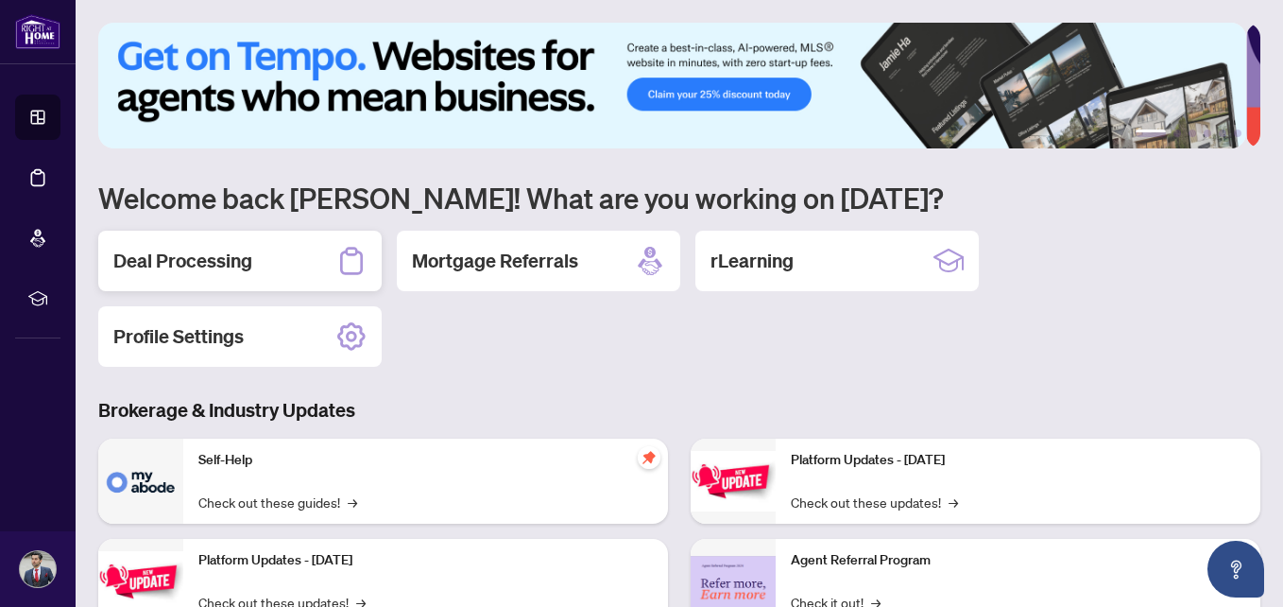
click at [350, 248] on icon at bounding box center [351, 261] width 23 height 27
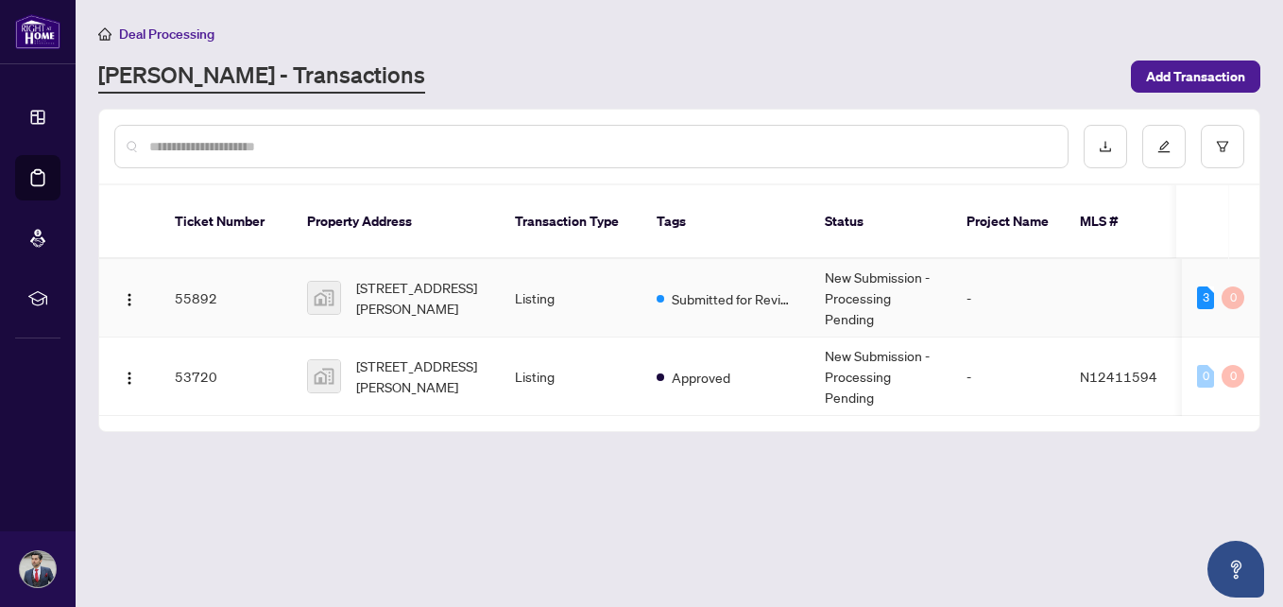
click at [863, 274] on td "New Submission - Processing Pending" at bounding box center [881, 298] width 142 height 78
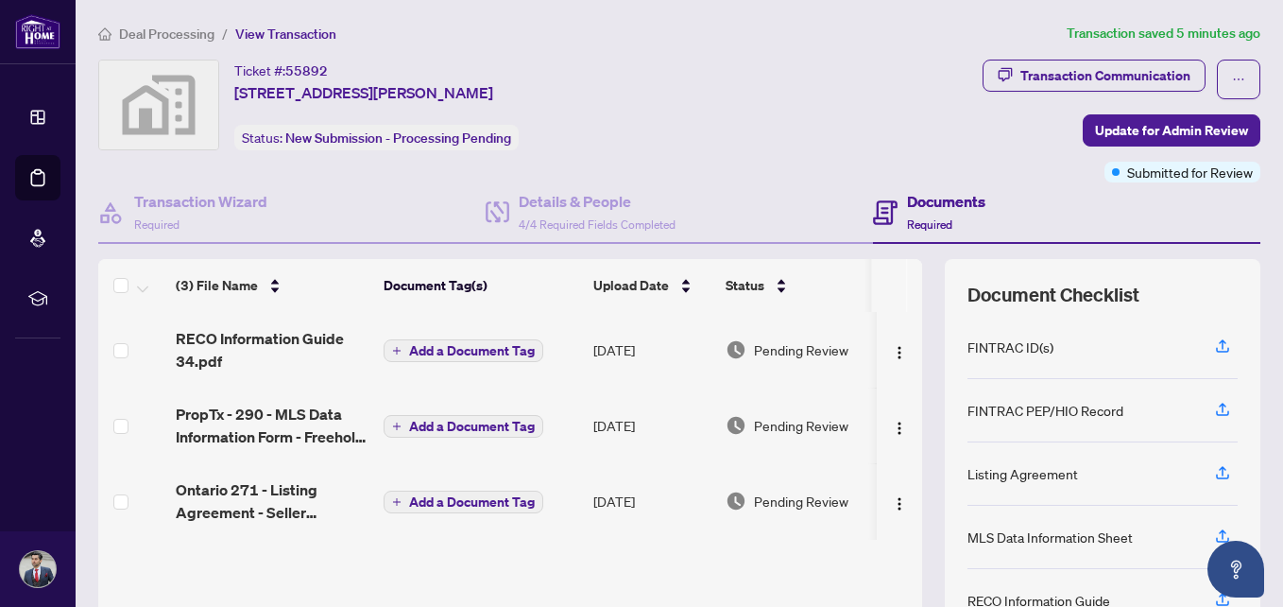
scroll to position [184, 0]
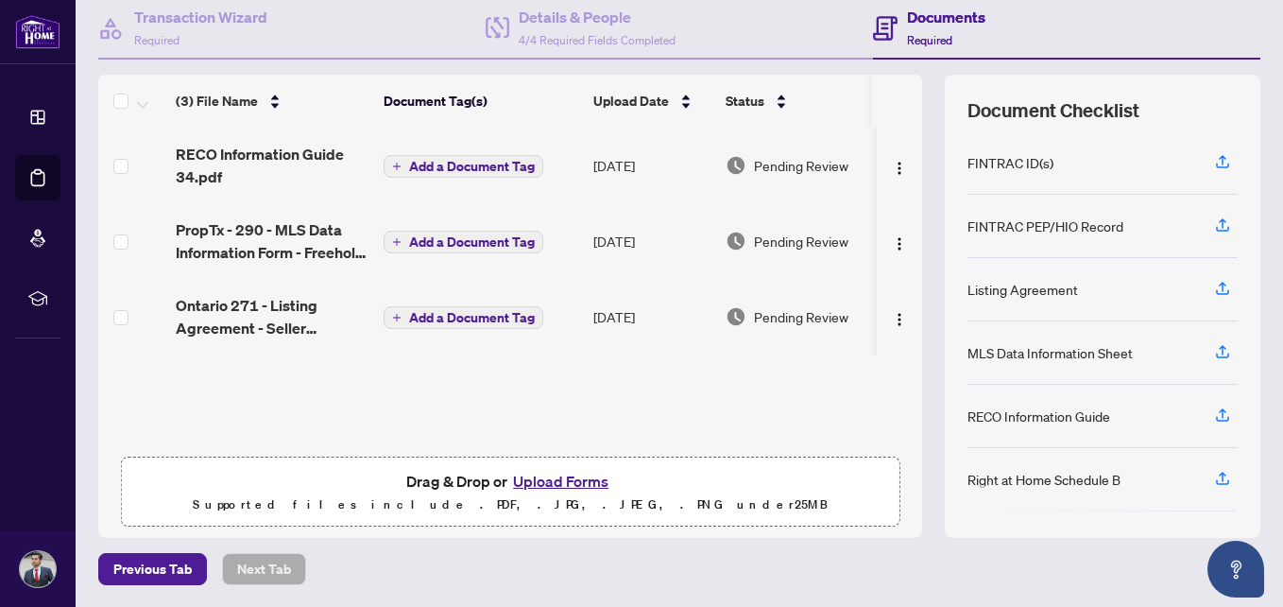
click at [530, 483] on button "Upload Forms" at bounding box center [560, 481] width 107 height 25
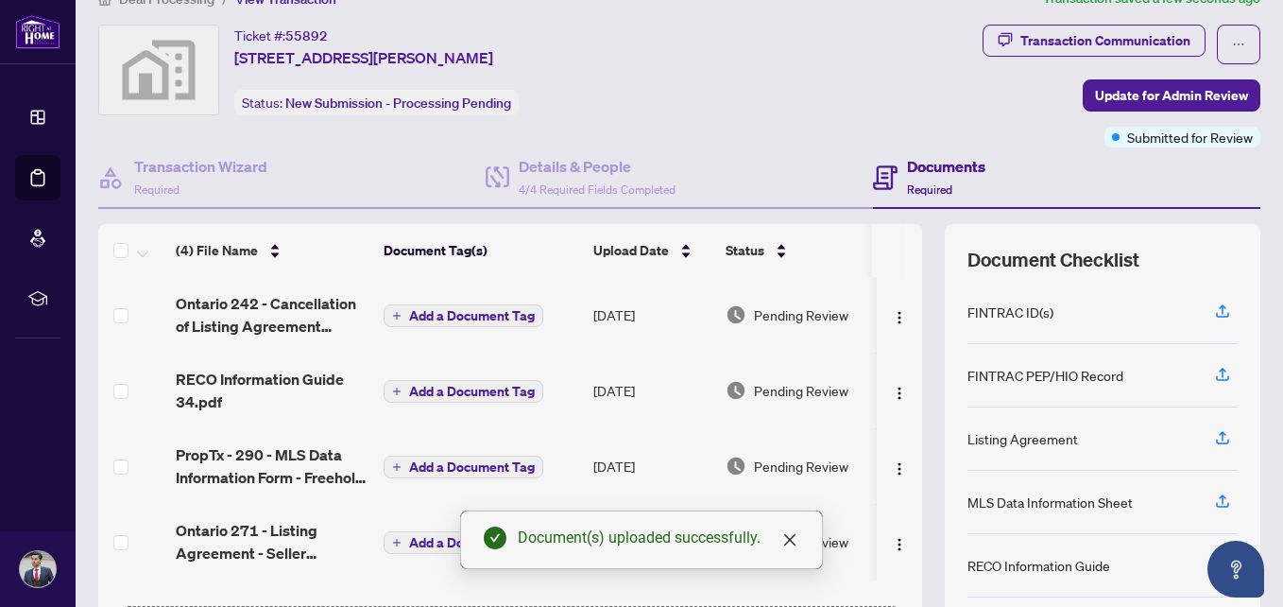
scroll to position [0, 0]
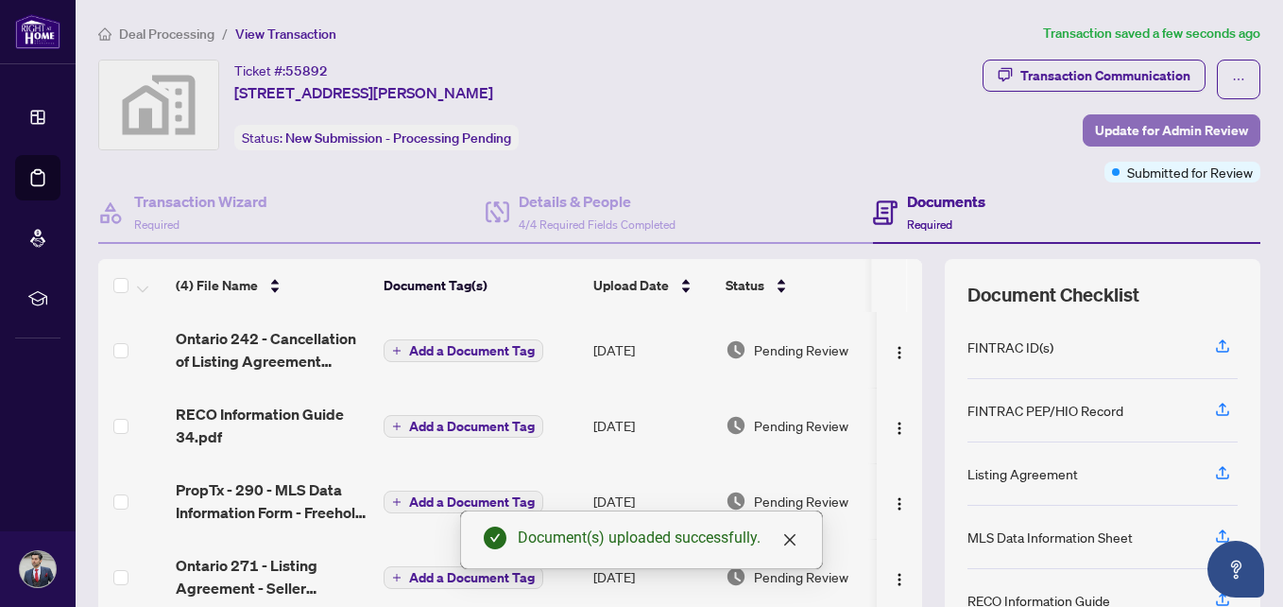
click at [1175, 123] on span "Update for Admin Review" at bounding box center [1171, 130] width 153 height 30
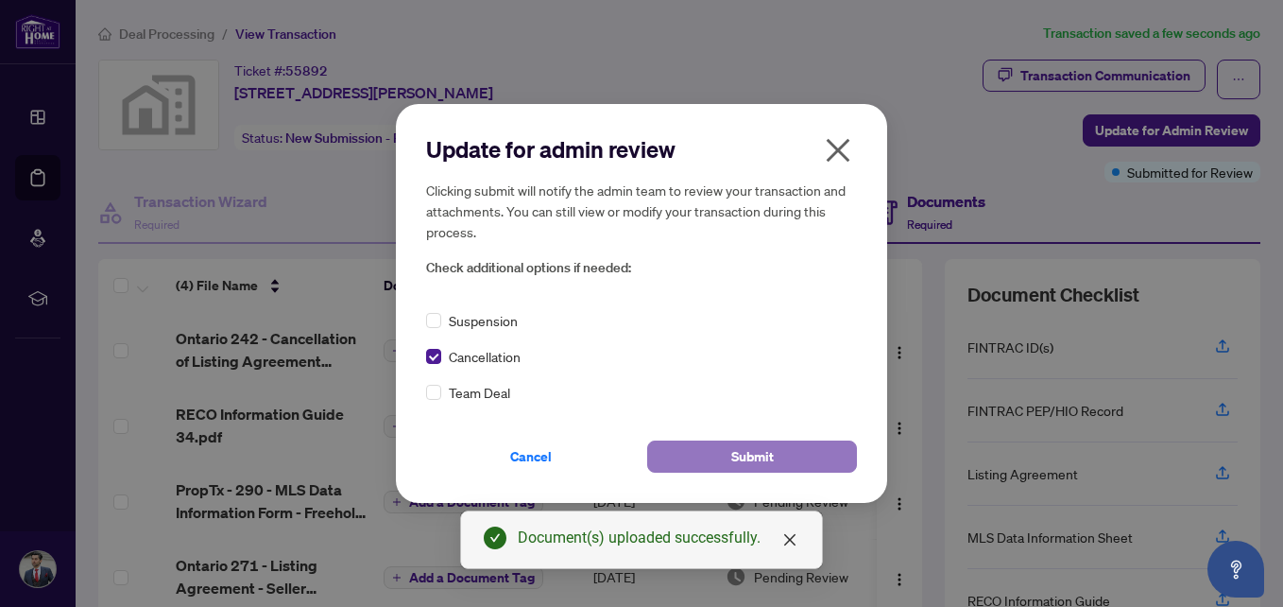
click at [754, 455] on span "Submit" at bounding box center [752, 456] width 43 height 30
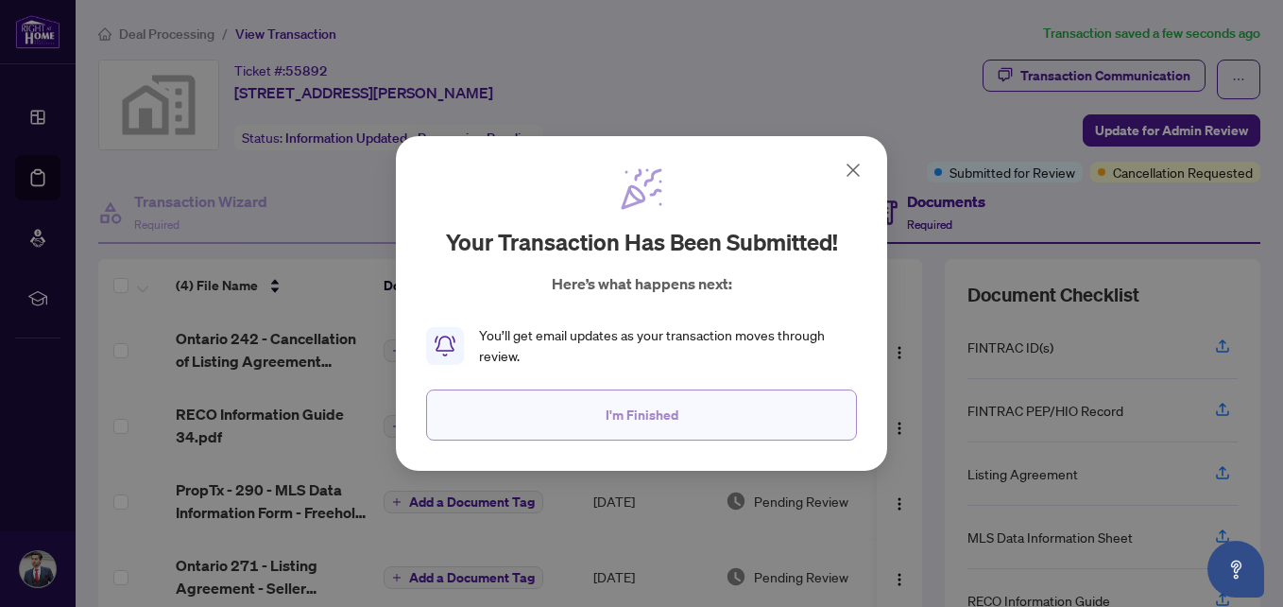
click at [679, 422] on button "I'm Finished" at bounding box center [641, 414] width 431 height 51
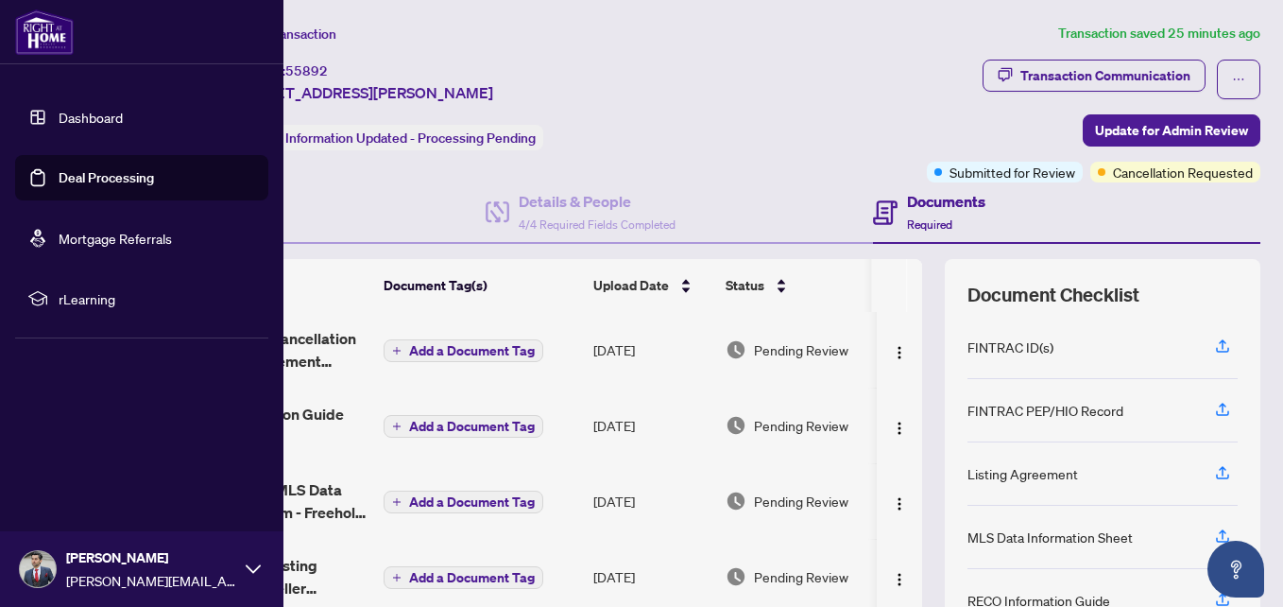
click at [94, 117] on link "Dashboard" at bounding box center [91, 117] width 64 height 17
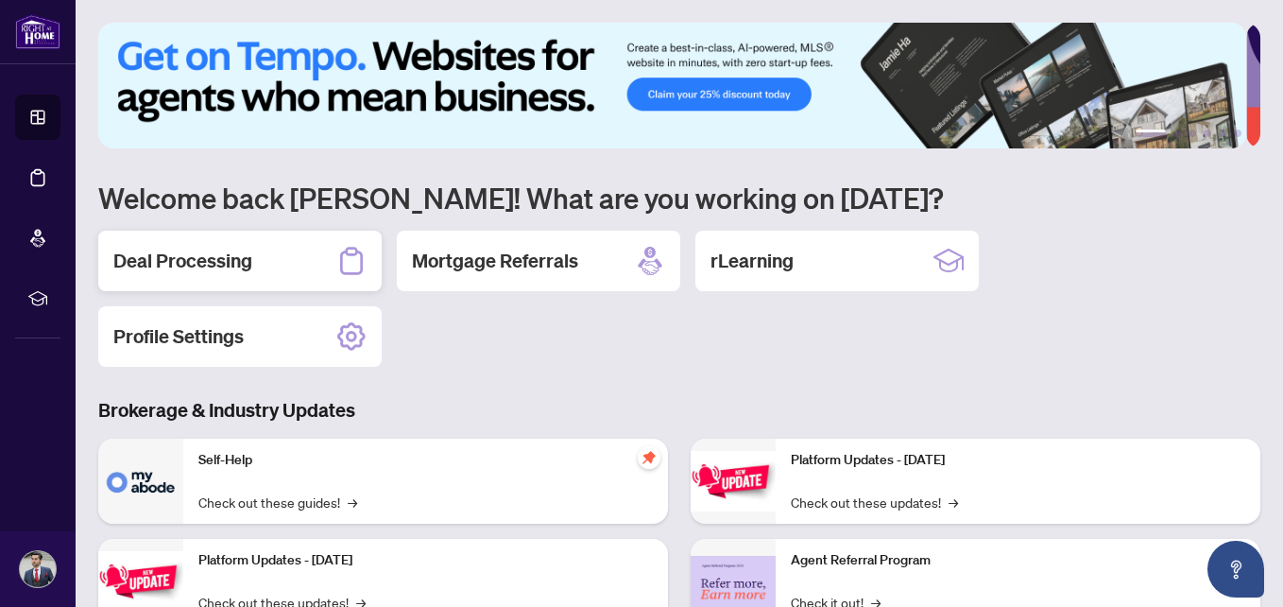
click at [352, 259] on icon at bounding box center [351, 261] width 30 height 30
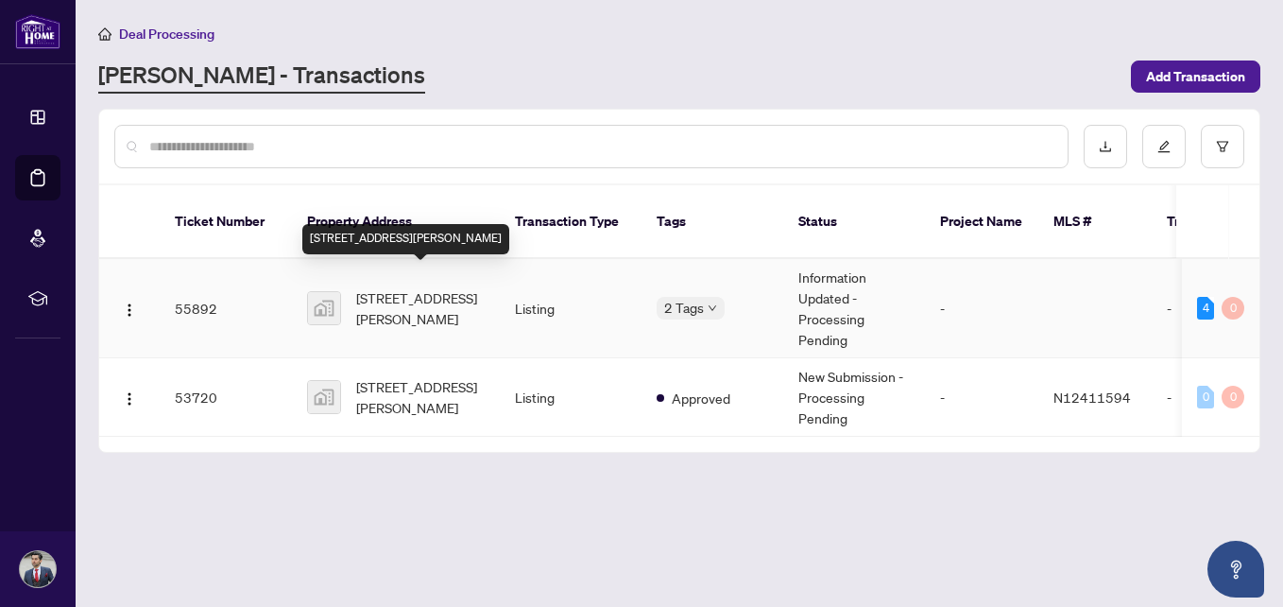
click at [466, 292] on span "[STREET_ADDRESS][PERSON_NAME]" at bounding box center [420, 308] width 129 height 42
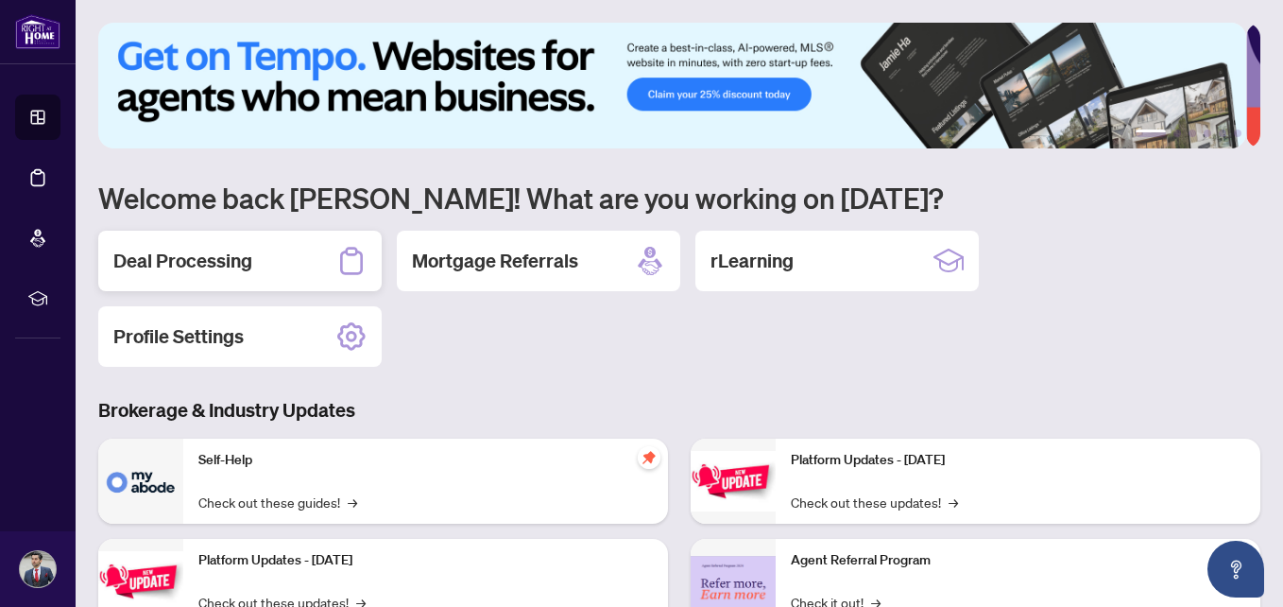
click at [340, 254] on icon at bounding box center [351, 261] width 30 height 30
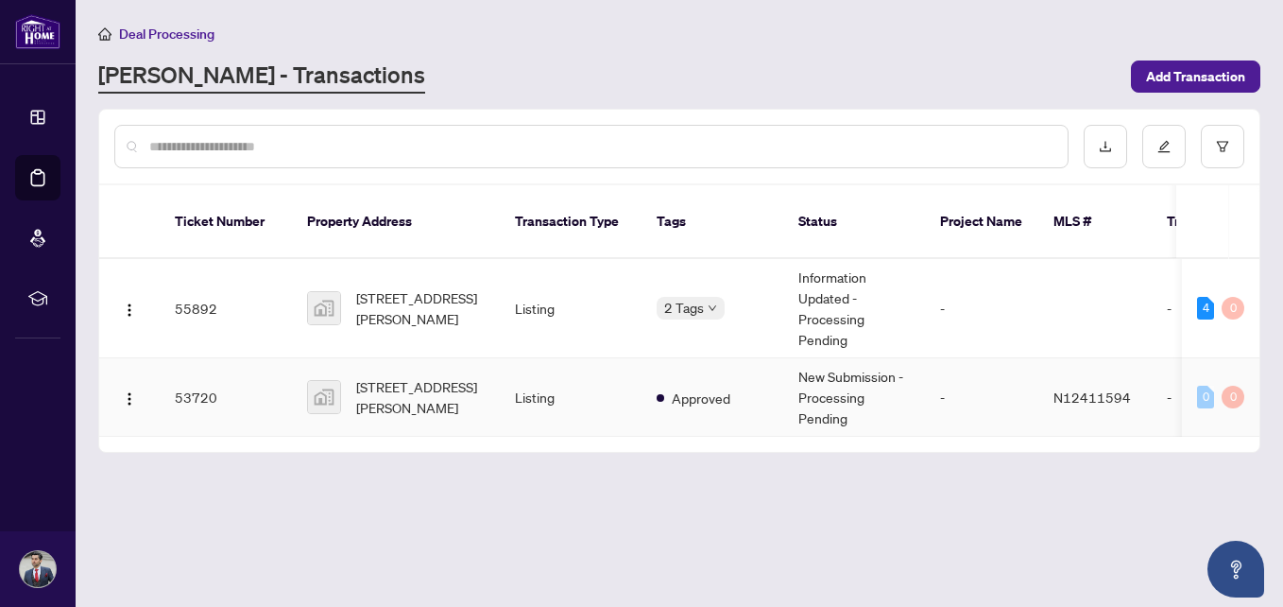
click at [917, 359] on td "New Submission - Processing Pending" at bounding box center [854, 397] width 142 height 78
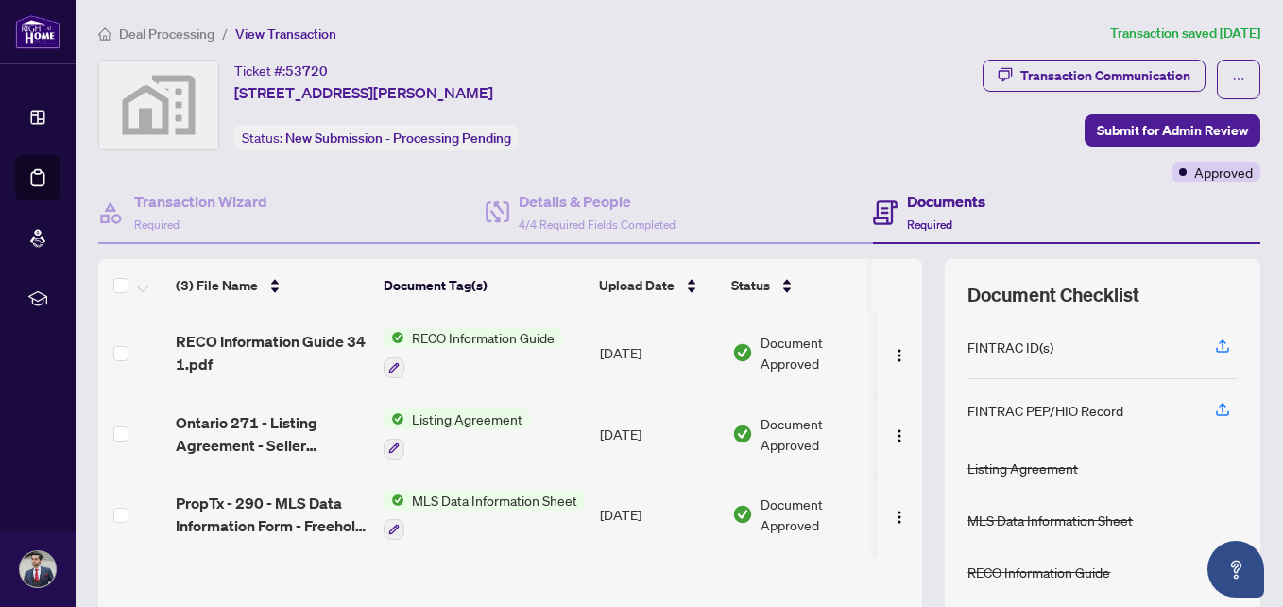
scroll to position [184, 0]
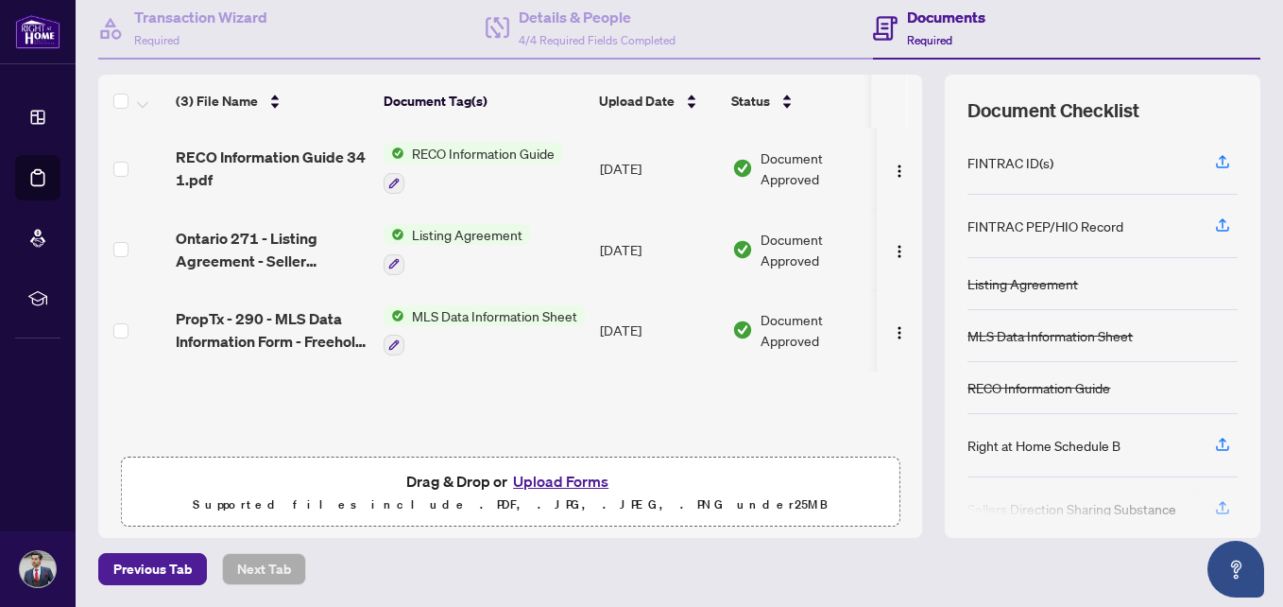
click at [571, 475] on button "Upload Forms" at bounding box center [560, 481] width 107 height 25
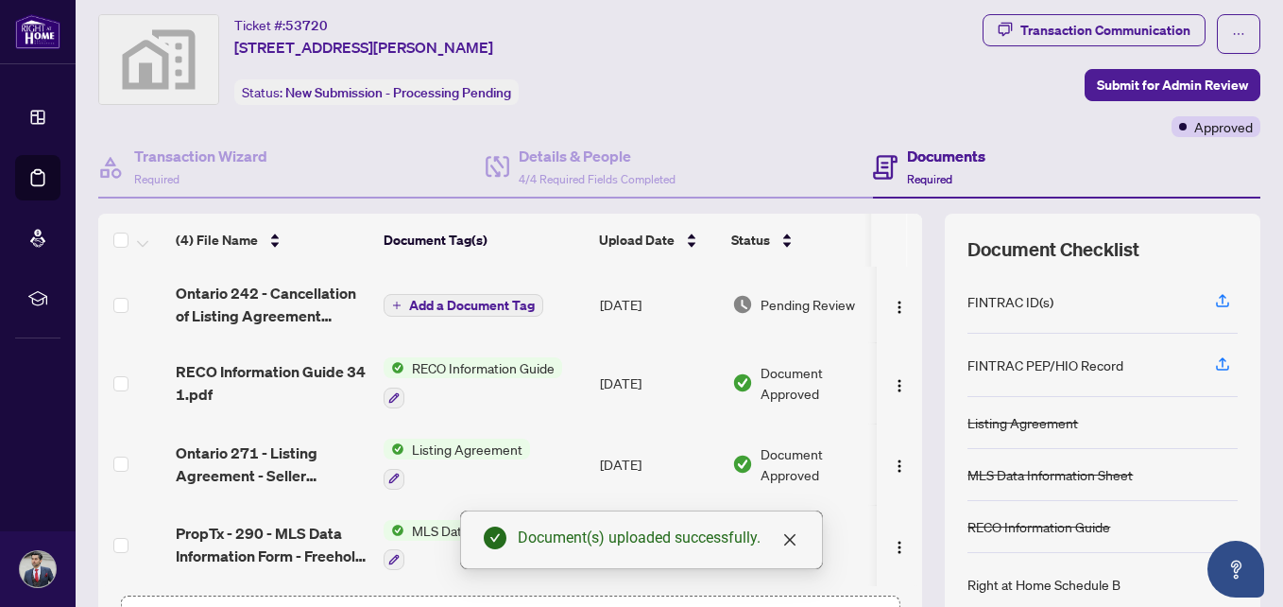
scroll to position [0, 0]
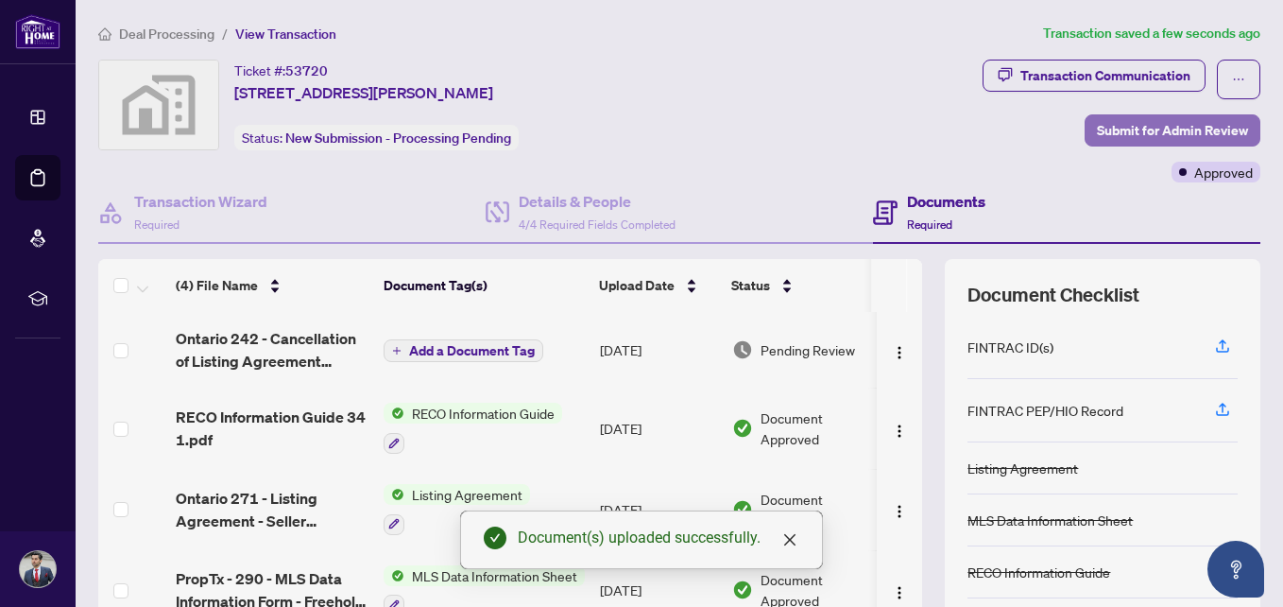
click at [1180, 122] on span "Submit for Admin Review" at bounding box center [1172, 130] width 151 height 30
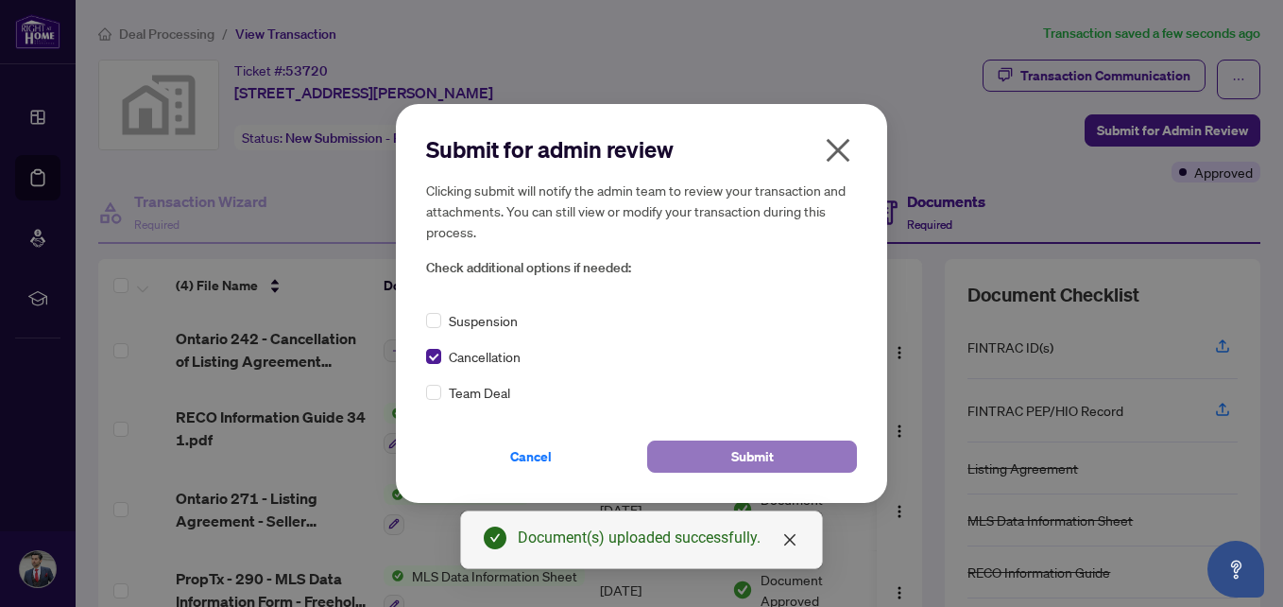
click at [726, 450] on button "Submit" at bounding box center [752, 456] width 210 height 32
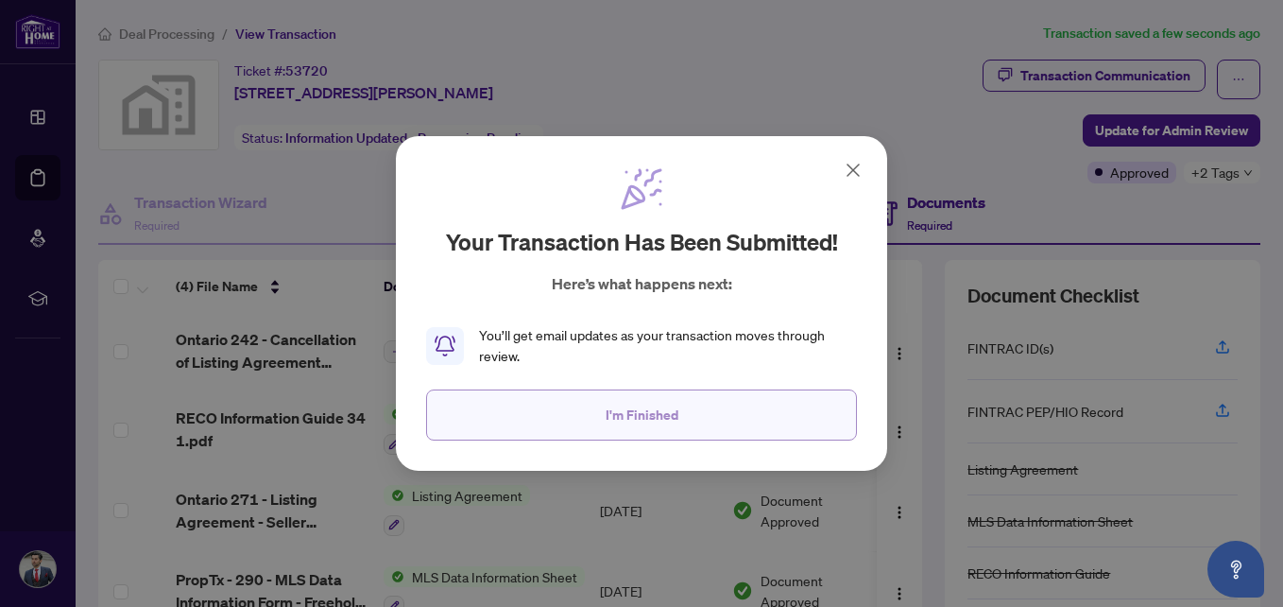
click at [707, 425] on button "I'm Finished" at bounding box center [641, 414] width 431 height 51
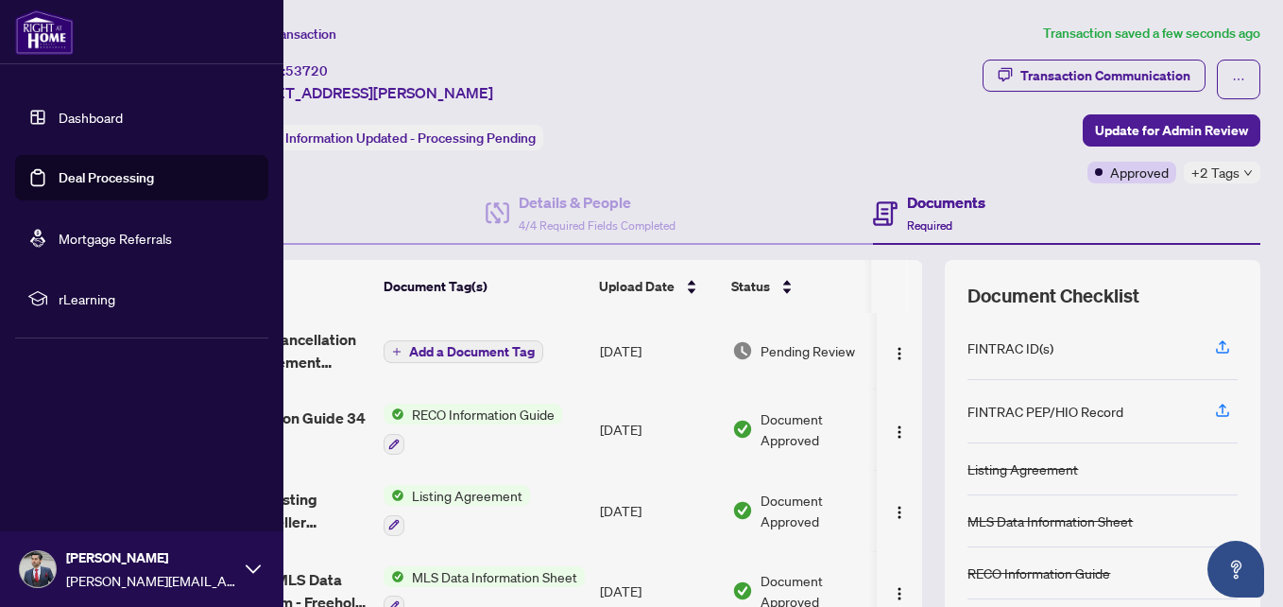
click at [91, 123] on link "Dashboard" at bounding box center [91, 117] width 64 height 17
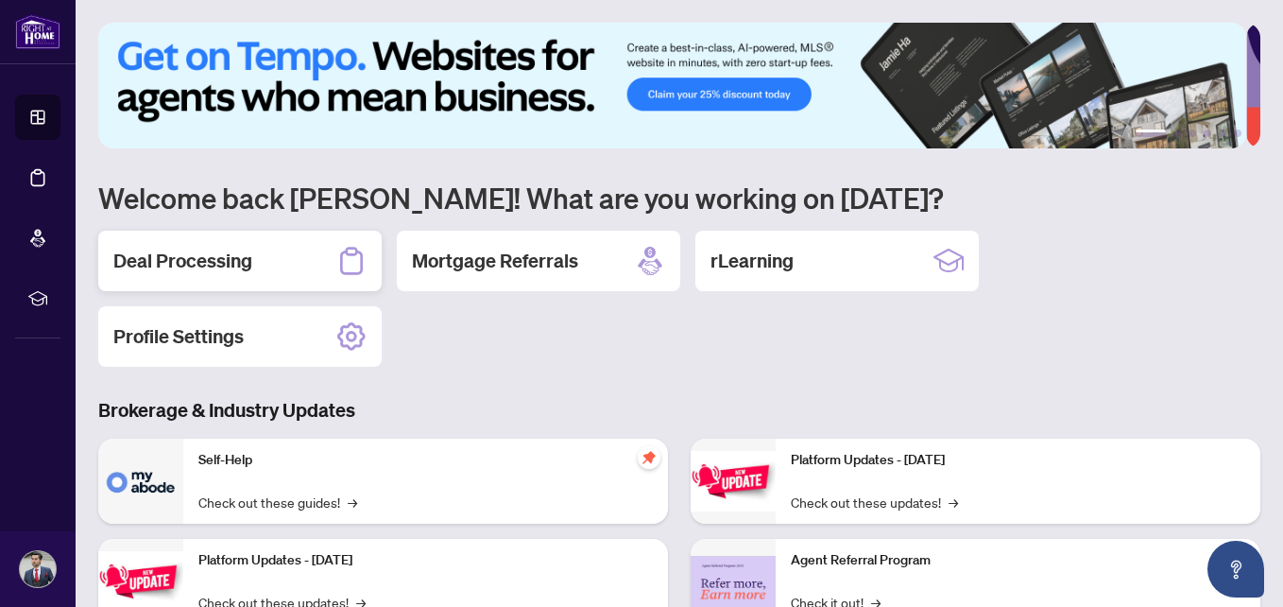
click at [327, 257] on div "Deal Processing" at bounding box center [239, 261] width 283 height 60
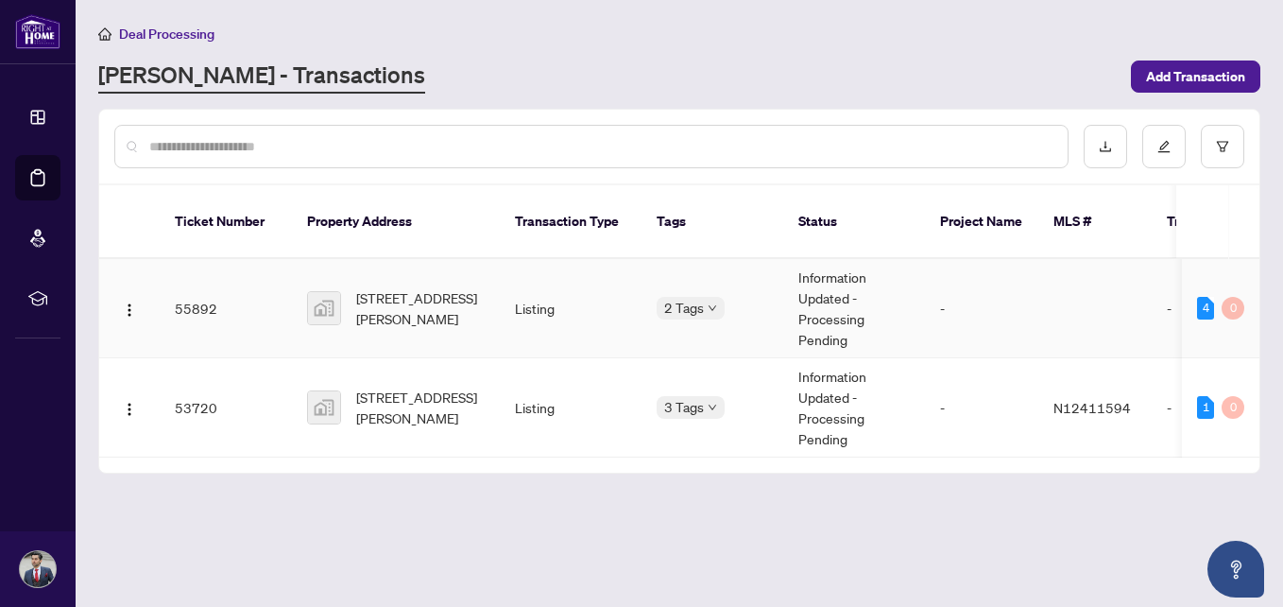
click at [848, 282] on td "Information Updated - Processing Pending" at bounding box center [854, 308] width 142 height 99
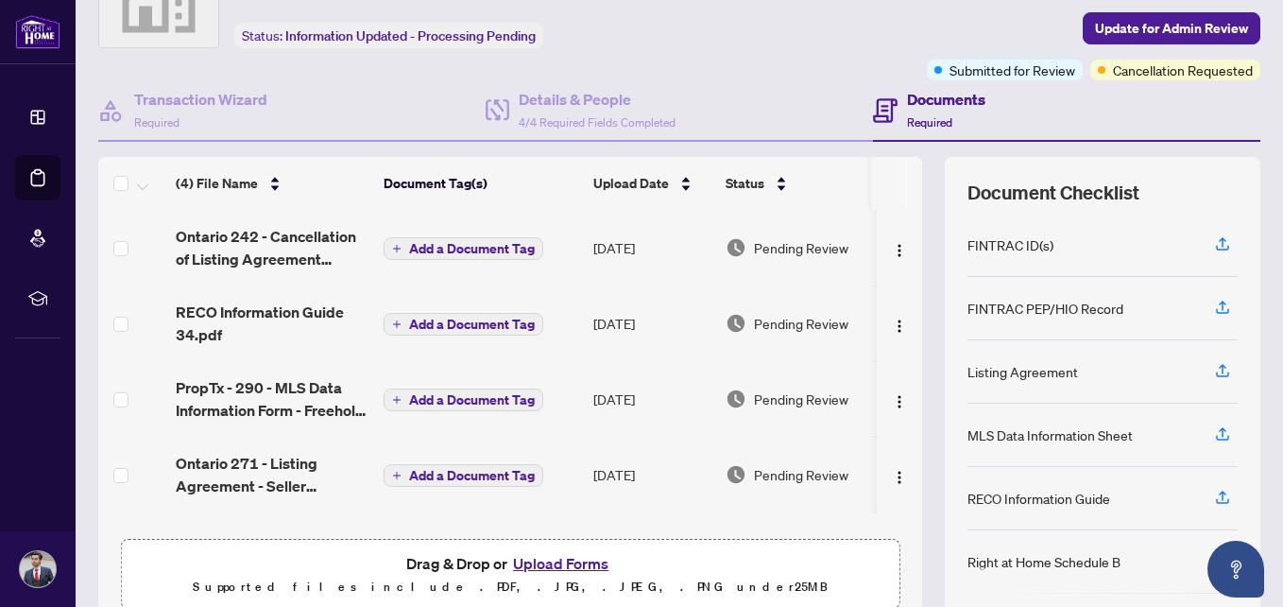
scroll to position [103, 0]
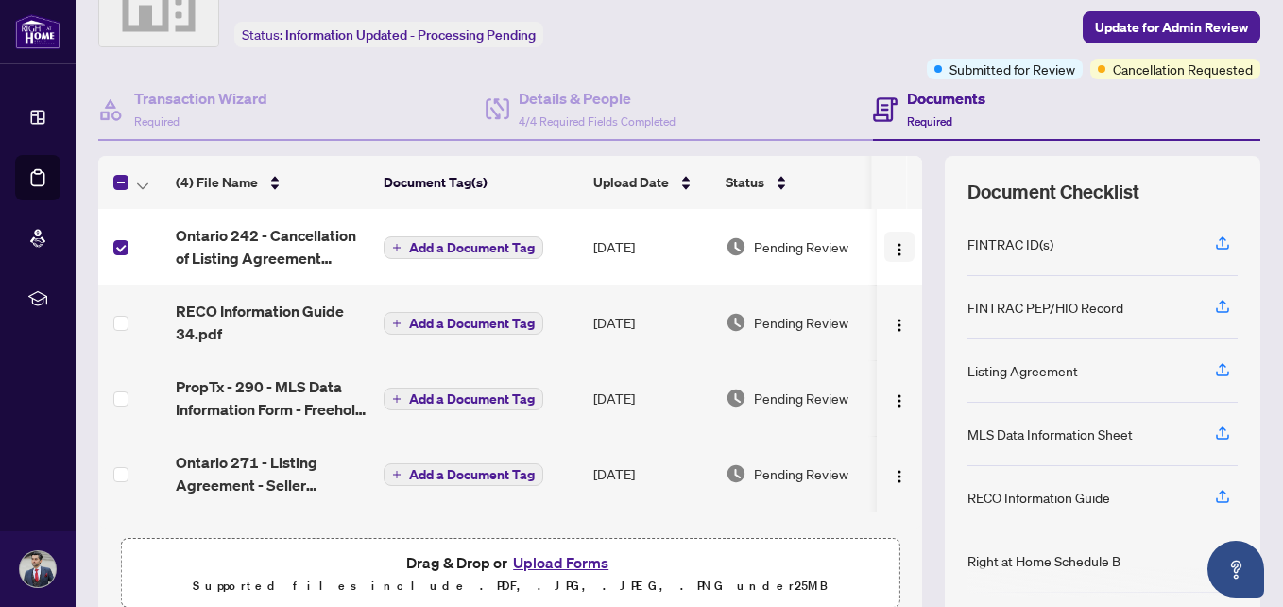
click at [892, 236] on span "button" at bounding box center [899, 246] width 15 height 21
click at [815, 70] on div "Transaction Communication Update for Admin Review Submitted for Review Cancella…" at bounding box center [1000, 18] width 522 height 123
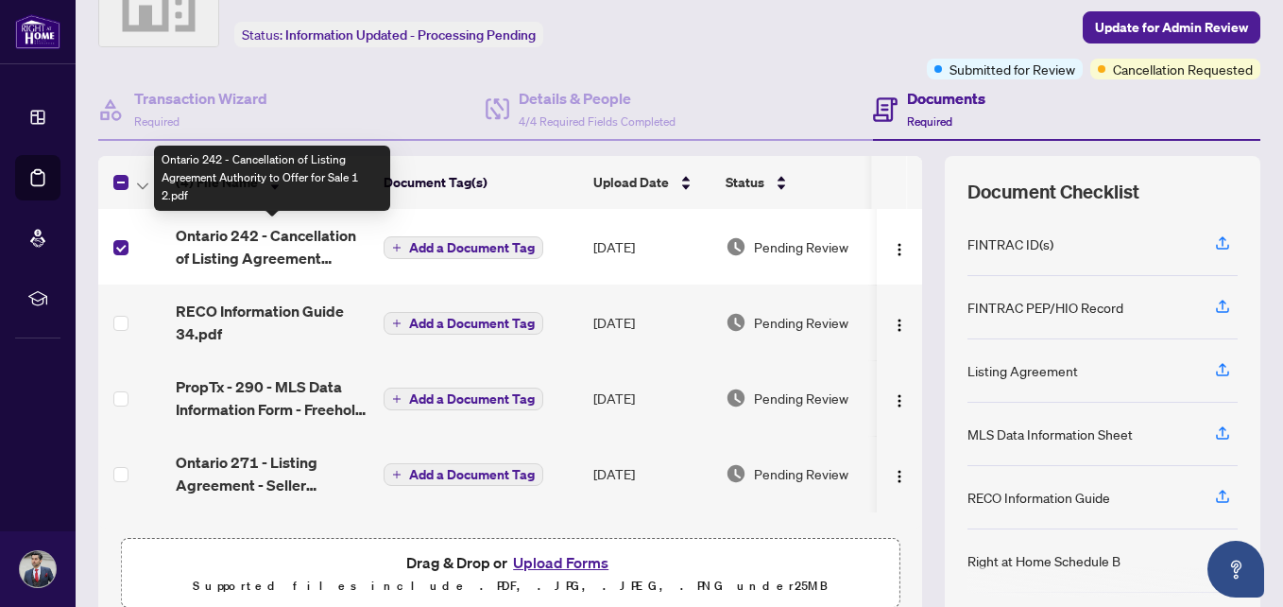
click at [240, 248] on span "Ontario 242 - Cancellation of Listing Agreement Authority to Offer for Sale 1 2…" at bounding box center [272, 246] width 193 height 45
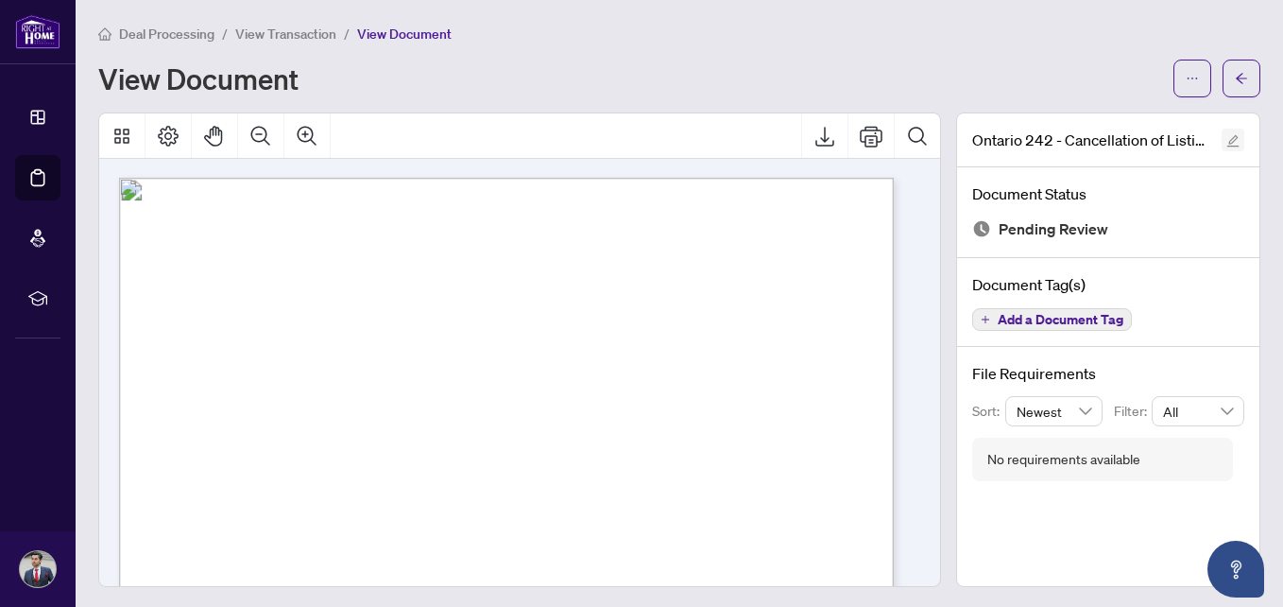
click at [1226, 139] on button "button" at bounding box center [1233, 140] width 23 height 23
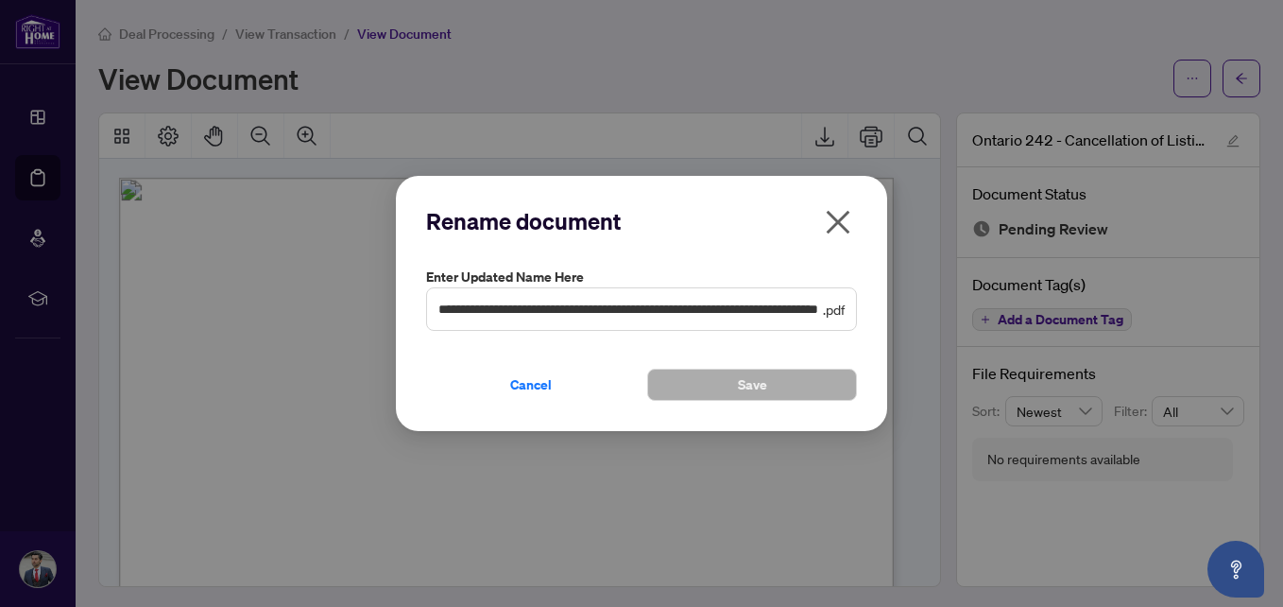
click at [833, 219] on icon "close" at bounding box center [839, 223] width 24 height 24
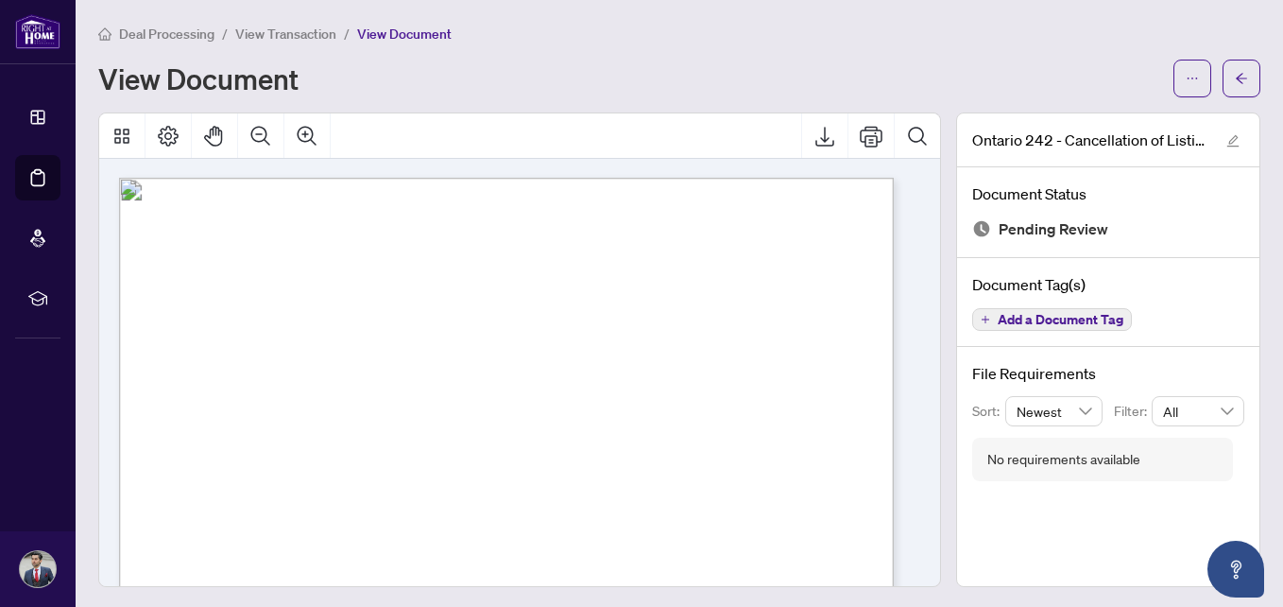
scroll to position [2, 0]
click at [1186, 73] on icon "ellipsis" at bounding box center [1192, 76] width 13 height 13
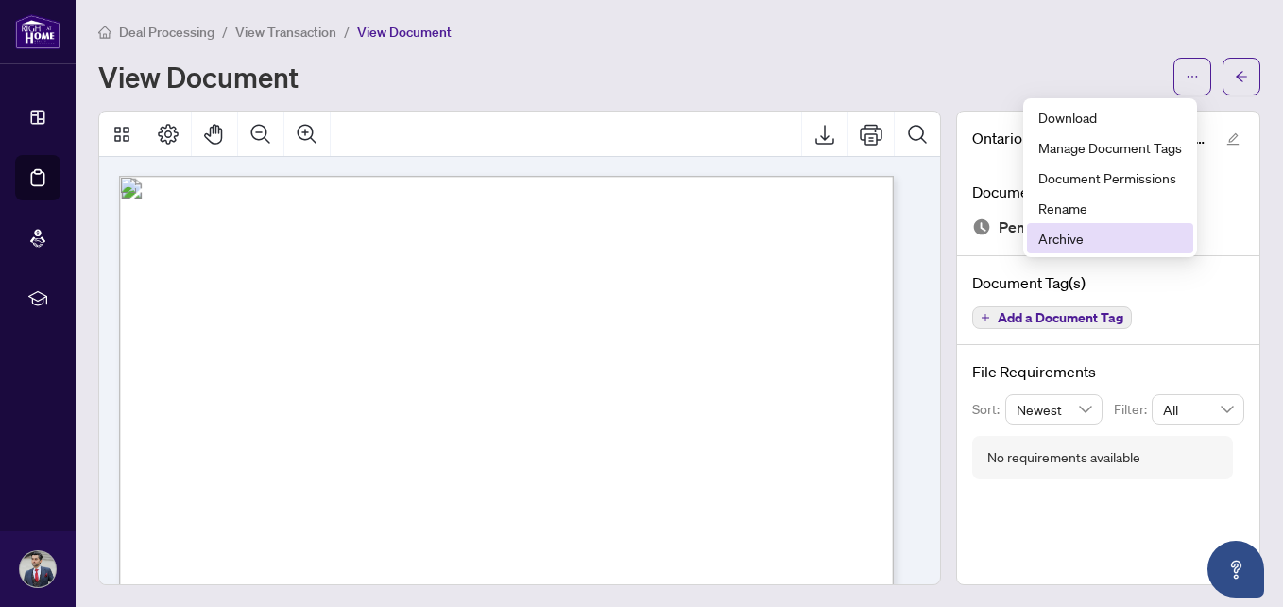
click at [1088, 235] on span "Archive" at bounding box center [1111, 238] width 144 height 21
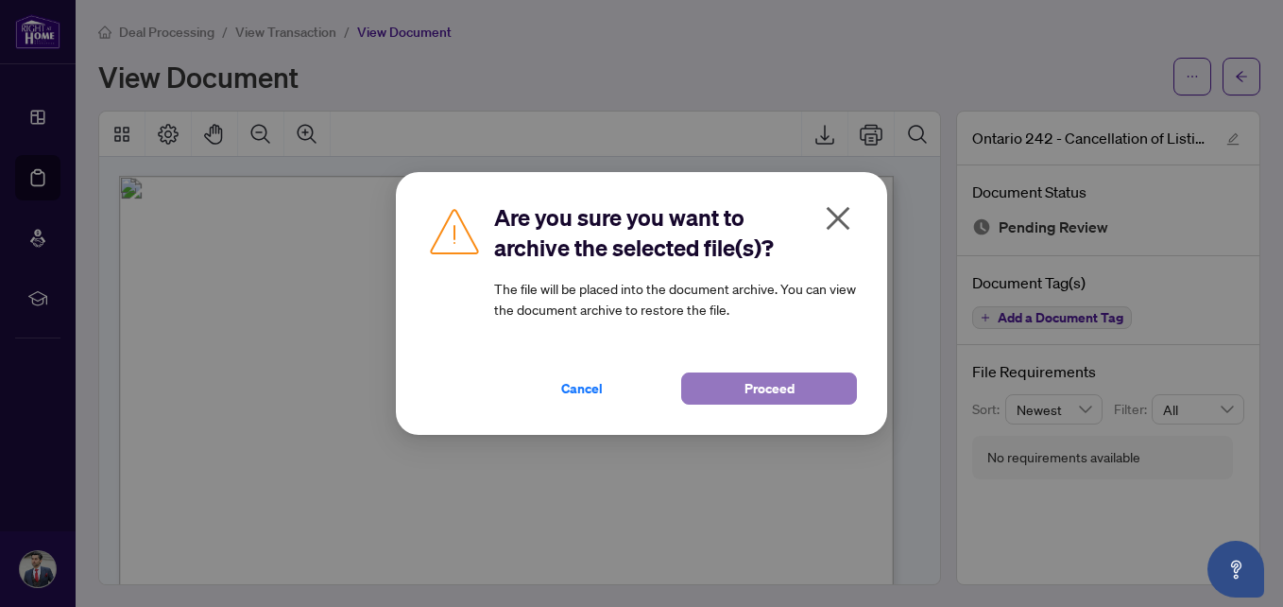
click at [805, 384] on button "Proceed" at bounding box center [769, 388] width 176 height 32
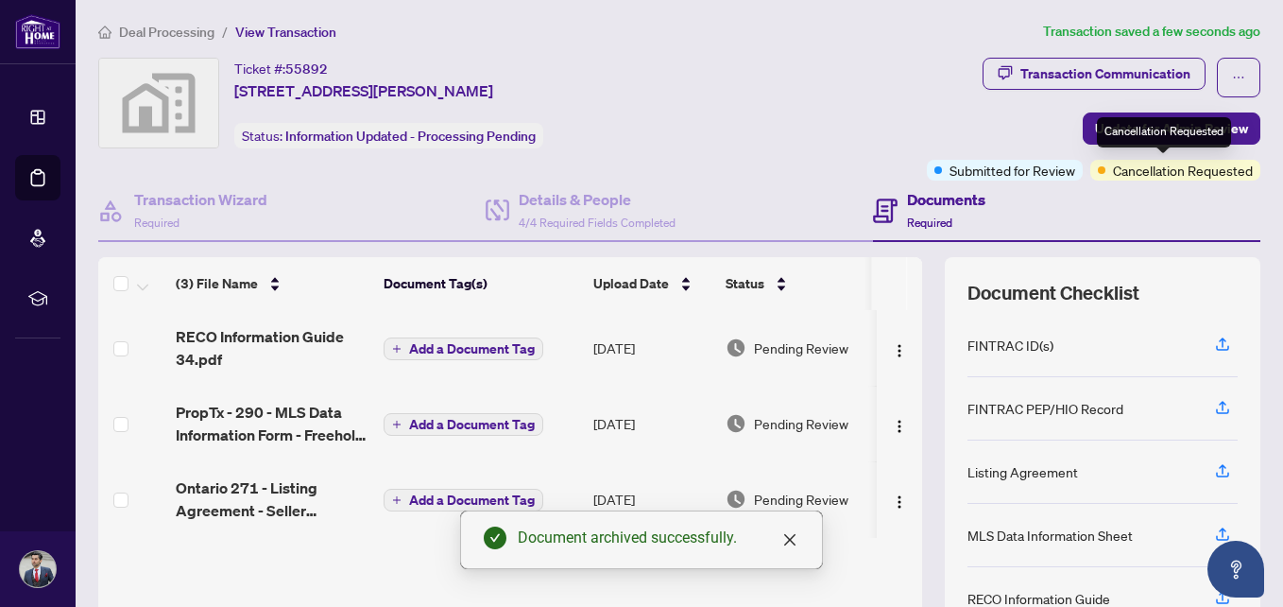
click at [1166, 169] on span "Cancellation Requested" at bounding box center [1183, 170] width 140 height 21
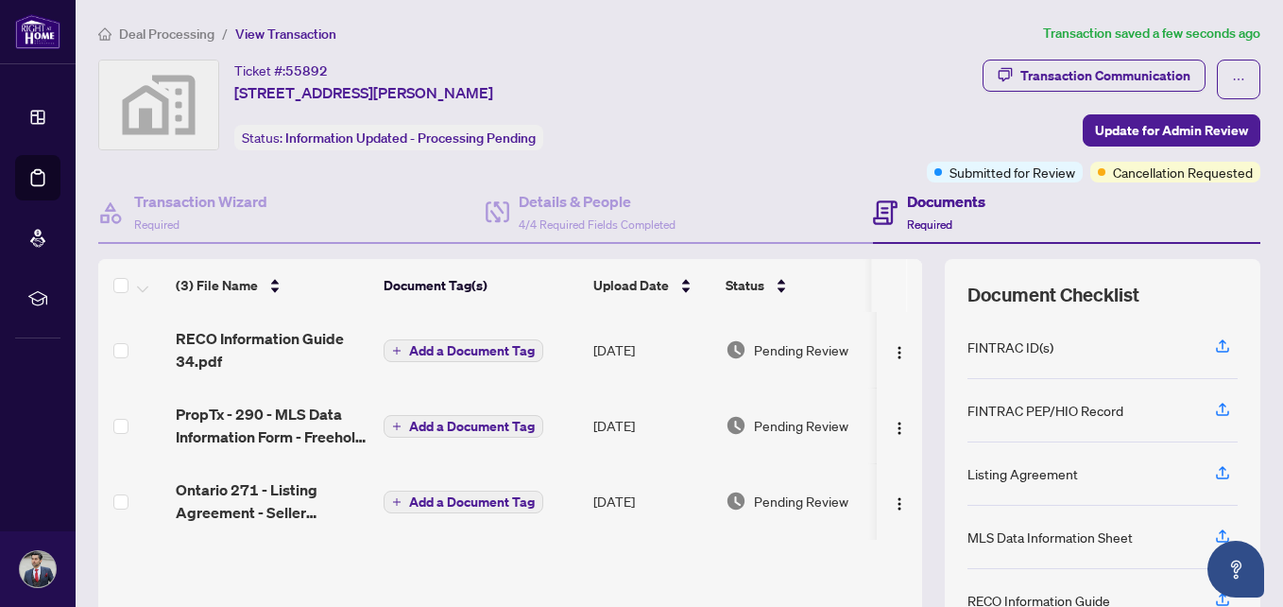
click at [907, 218] on span "Required" at bounding box center [929, 224] width 45 height 14
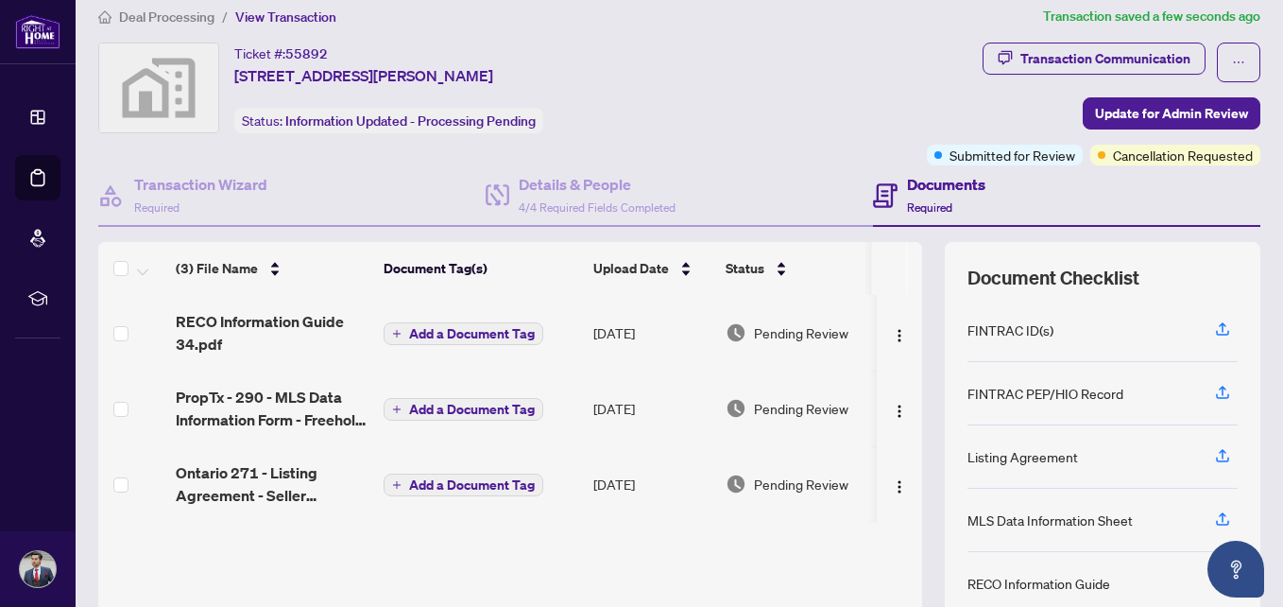
scroll to position [16, 0]
